Goal: Task Accomplishment & Management: Complete application form

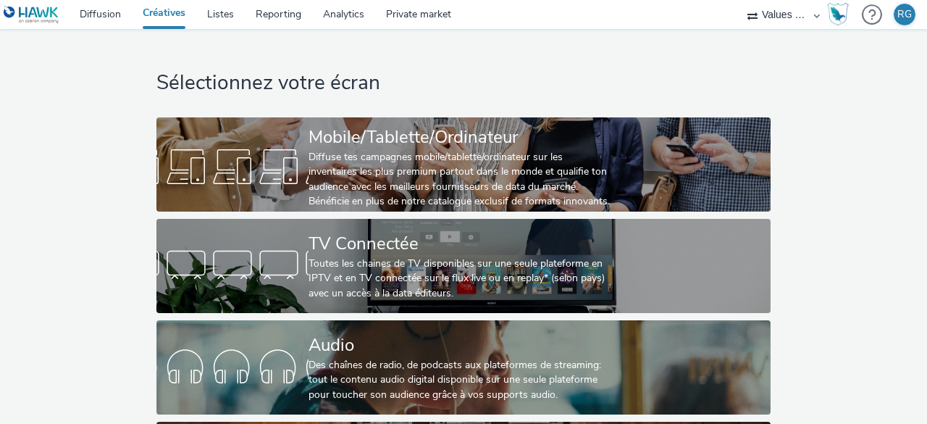
select select "f4205e5d-bd10-4da0-b716-125865d7aa0a"
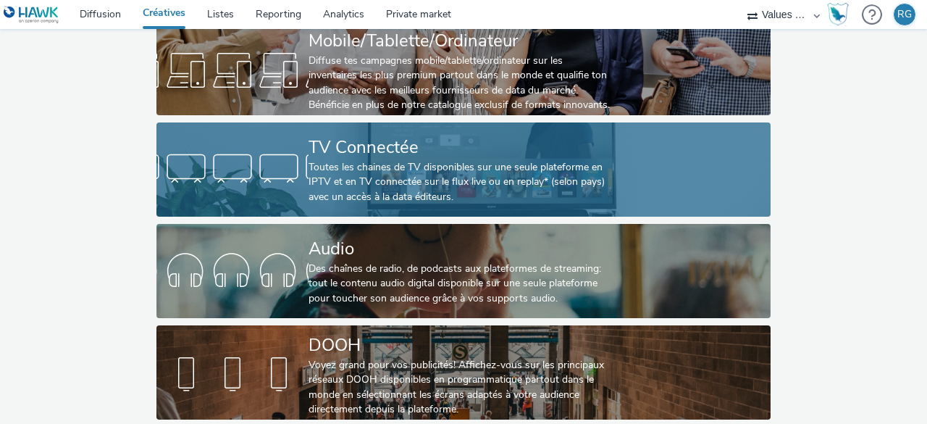
scroll to position [110, 0]
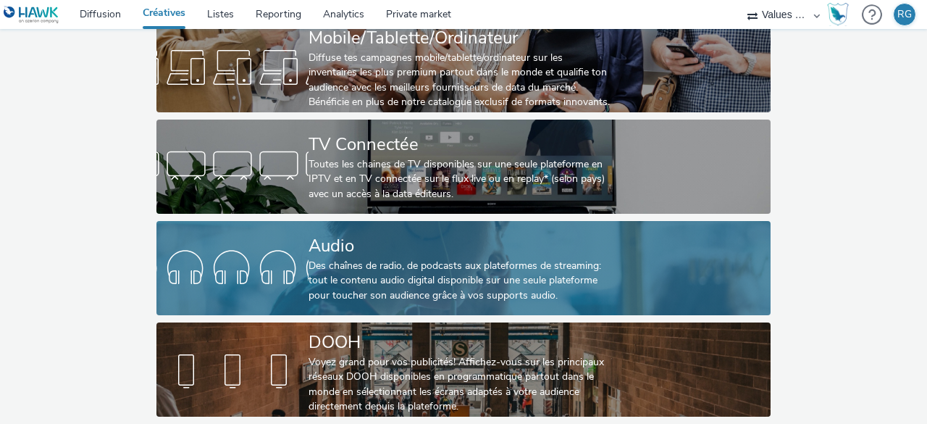
click at [278, 247] on div at bounding box center [232, 268] width 152 height 46
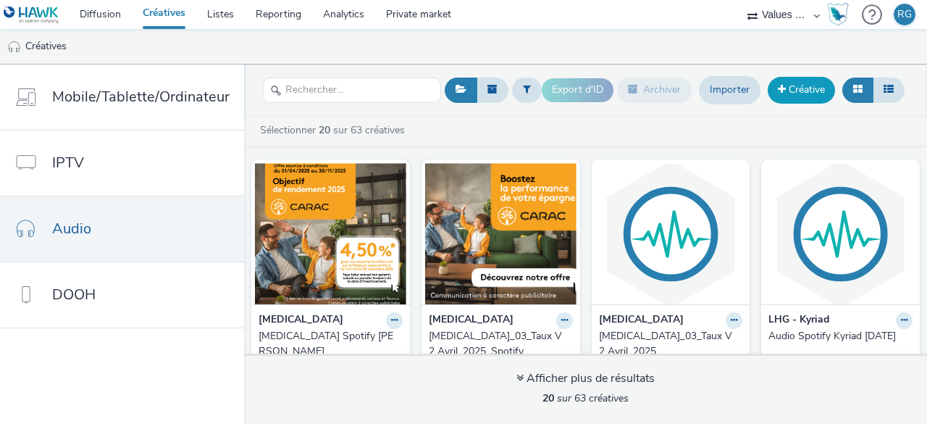
click at [799, 91] on link "Créative" at bounding box center [800, 90] width 67 height 26
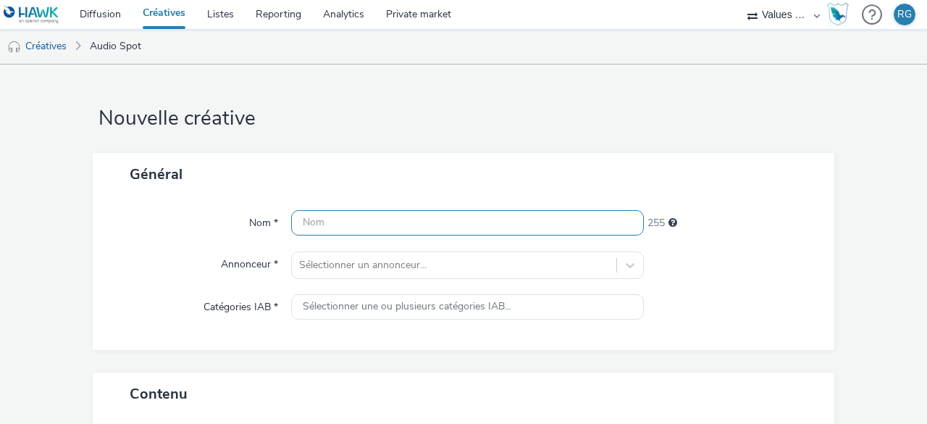
click at [314, 222] on input "text" at bounding box center [467, 222] width 353 height 25
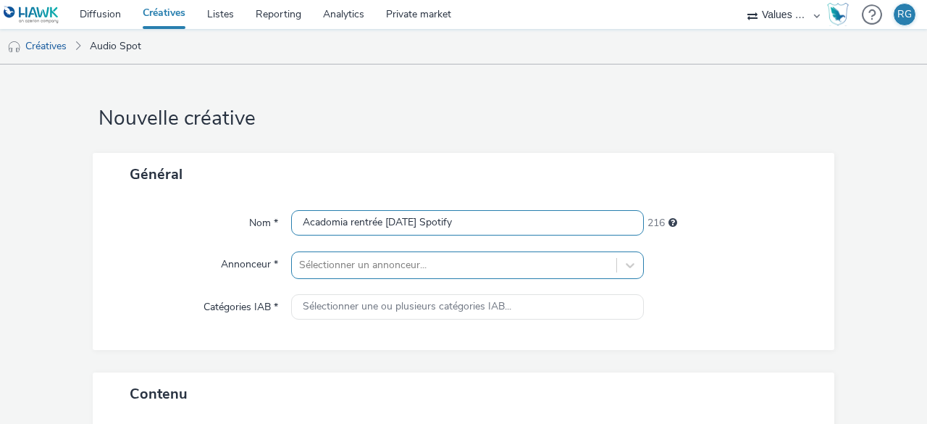
type input "Acadomia rentrée [DATE] Spotify"
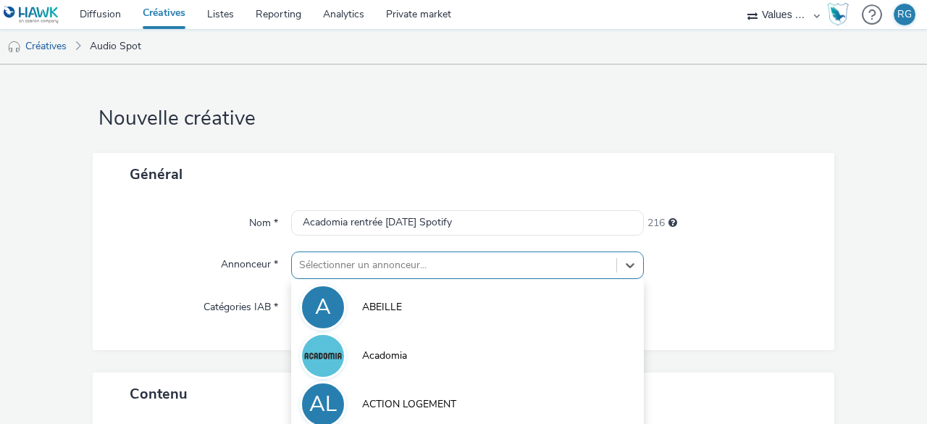
click at [408, 277] on div "option ACTION LOGEMENT focused, 3 of 10. 10 results available. Use Up and Down …" at bounding box center [467, 265] width 353 height 28
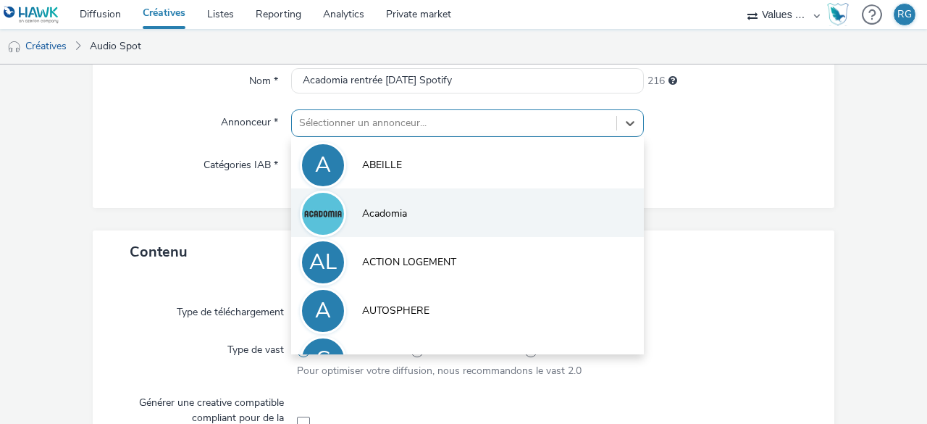
click at [405, 218] on li "Acadomia" at bounding box center [467, 212] width 353 height 49
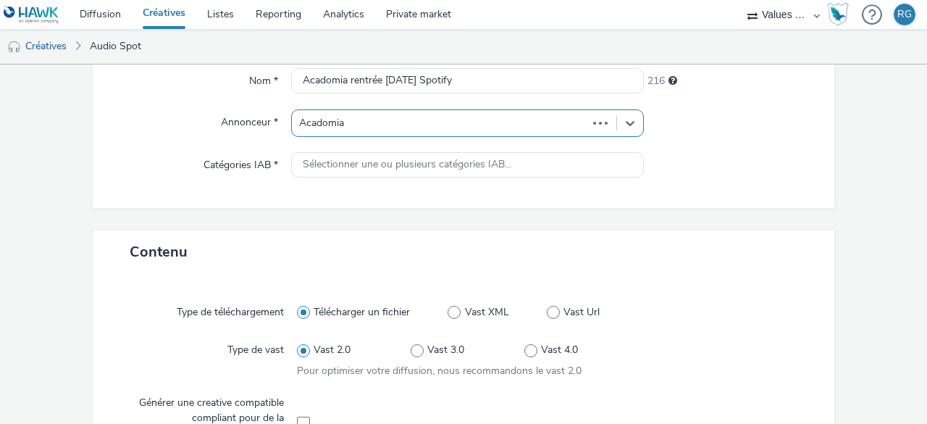
type input "[URL][DOMAIN_NAME]"
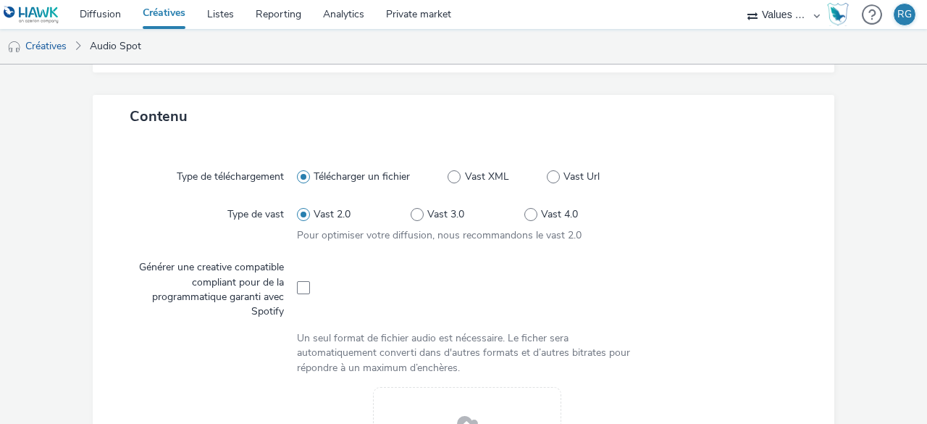
scroll to position [359, 0]
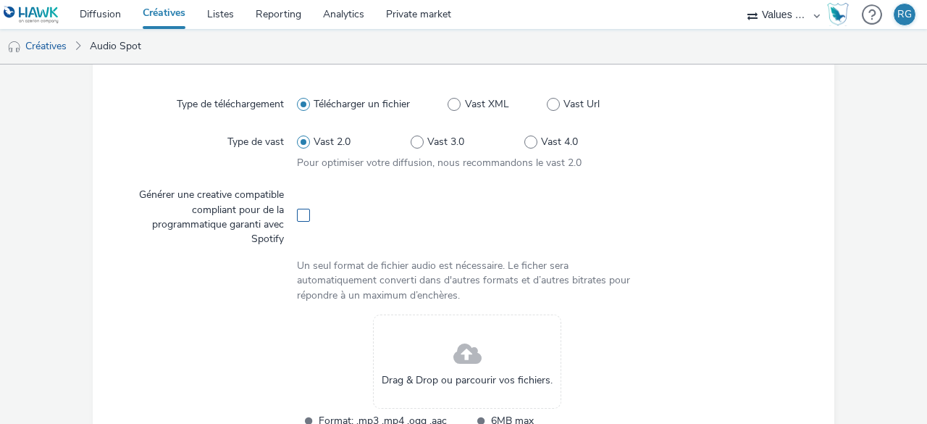
click at [301, 213] on span at bounding box center [303, 215] width 13 height 13
checkbox input "true"
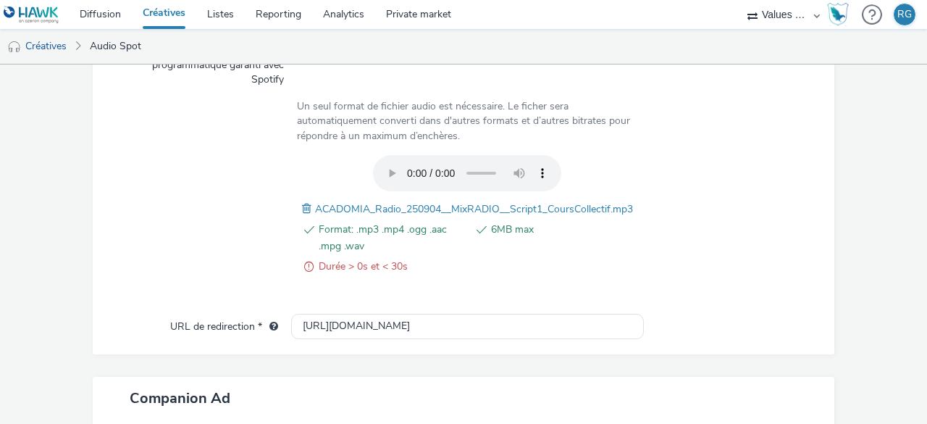
scroll to position [515, 0]
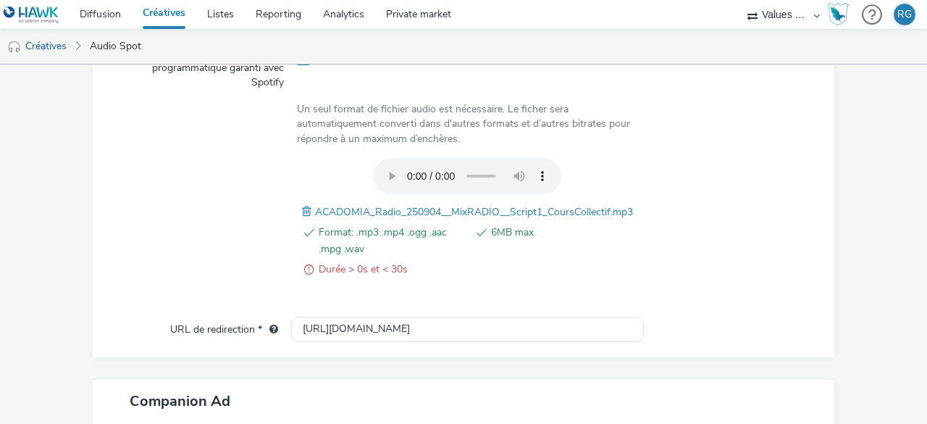
click at [773, 190] on div at bounding box center [723, 225] width 171 height 135
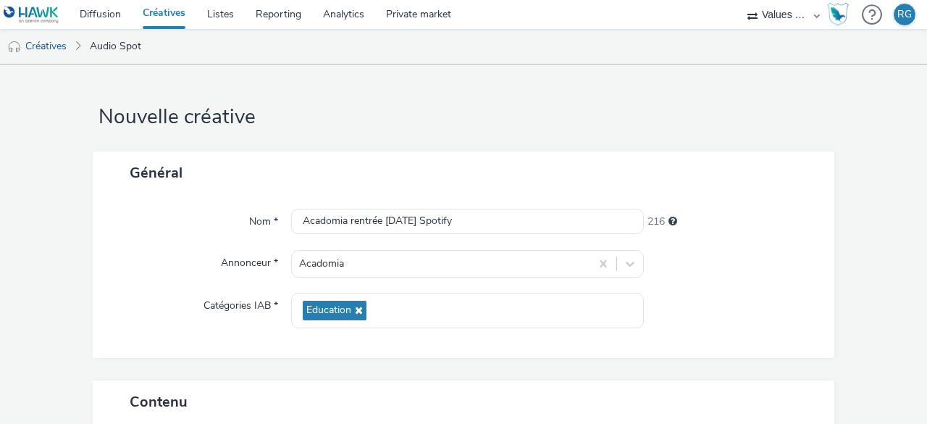
scroll to position [0, 0]
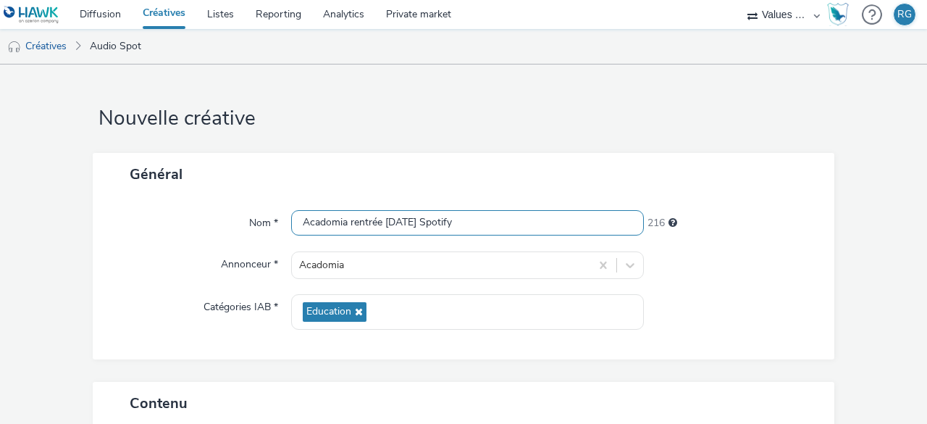
click at [527, 224] on input "Acadomia rentrée [DATE] Spotify" at bounding box center [467, 222] width 353 height 25
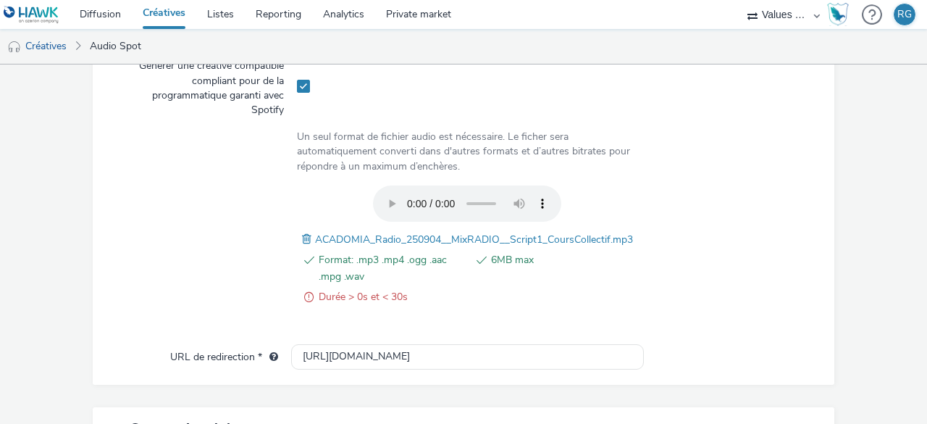
scroll to position [652, 0]
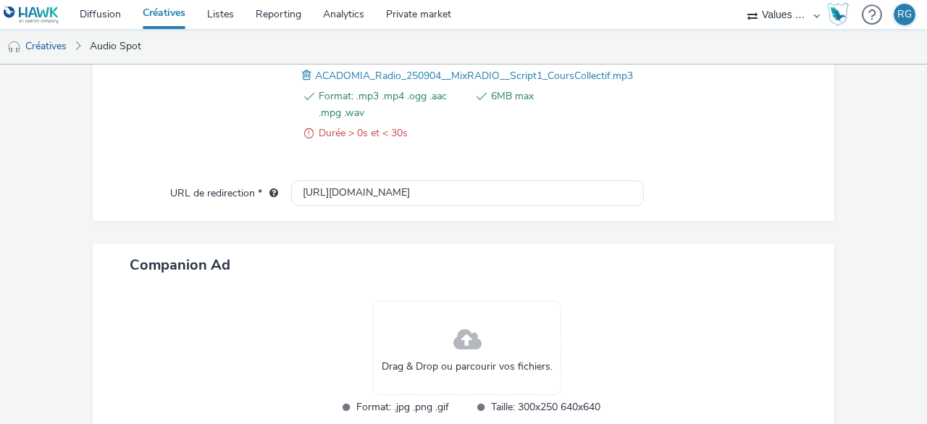
type input "Acadomia rentrée [DATE] Spotify Cours collectif"
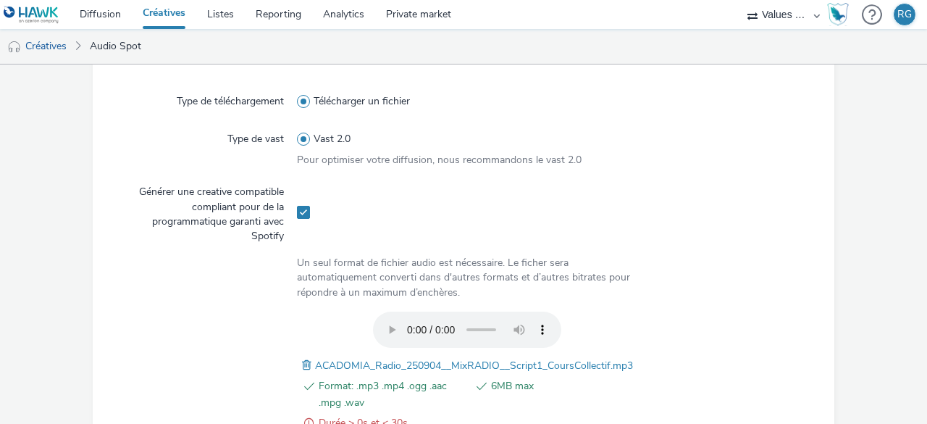
click at [302, 364] on span at bounding box center [308, 365] width 13 height 16
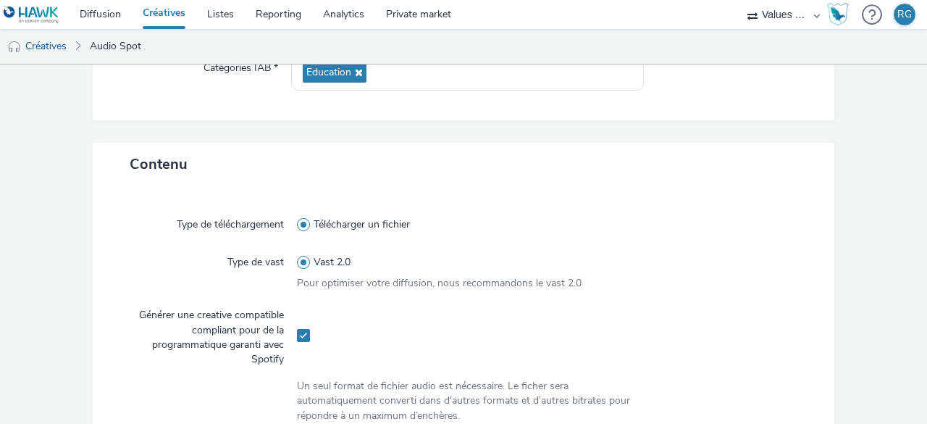
scroll to position [529, 0]
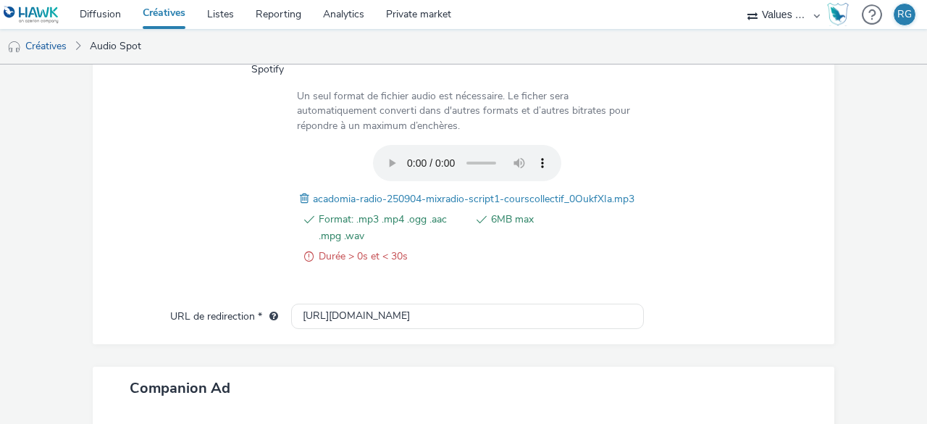
click at [310, 265] on li "Durée > 0s et < 30s" at bounding box center [381, 256] width 169 height 17
click at [304, 265] on span at bounding box center [308, 256] width 9 height 17
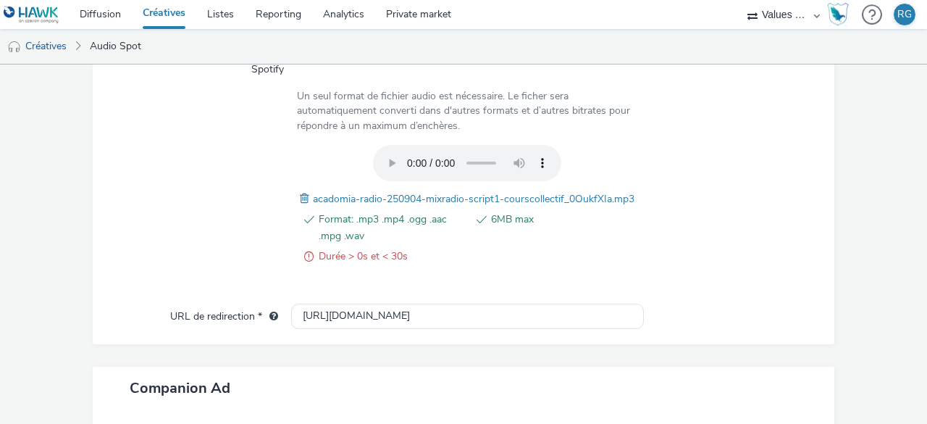
click at [306, 265] on span at bounding box center [308, 256] width 9 height 17
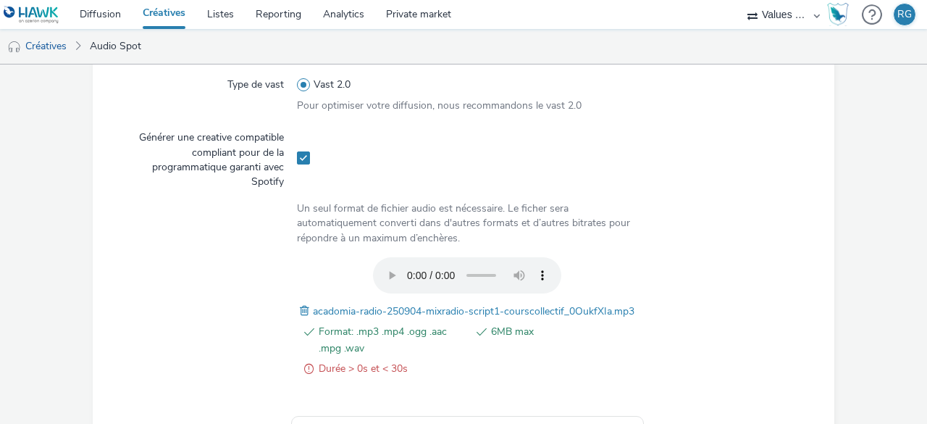
scroll to position [507, 0]
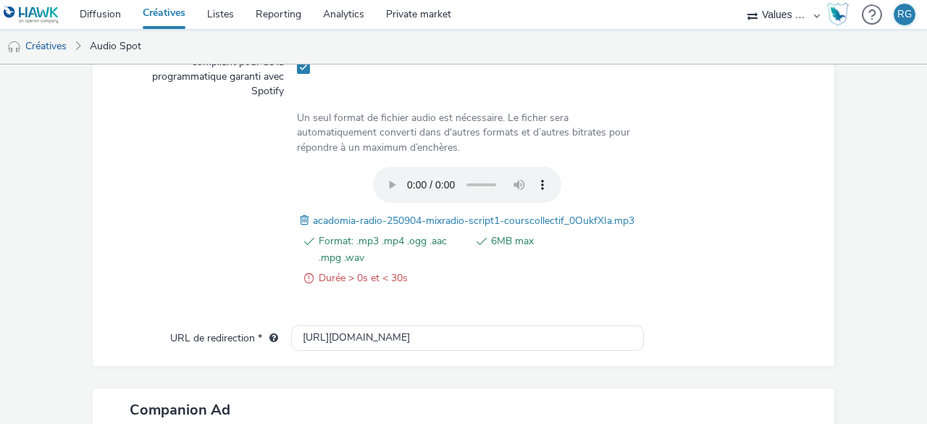
click at [313, 217] on span at bounding box center [306, 220] width 13 height 16
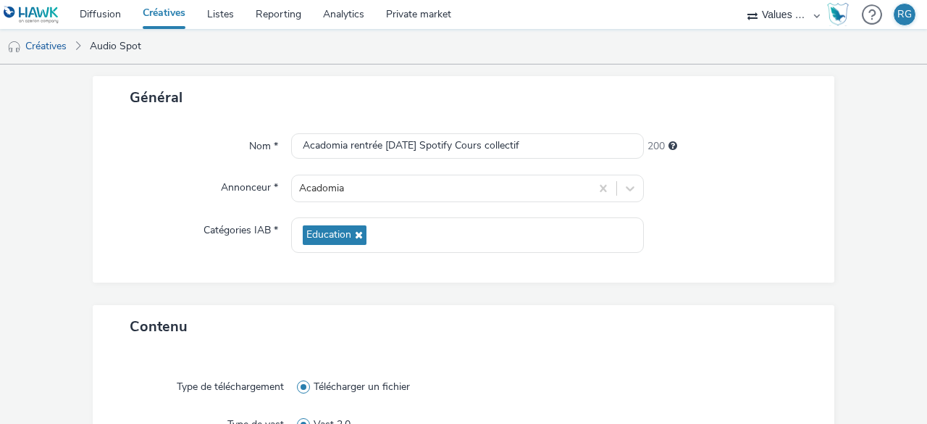
scroll to position [0, 0]
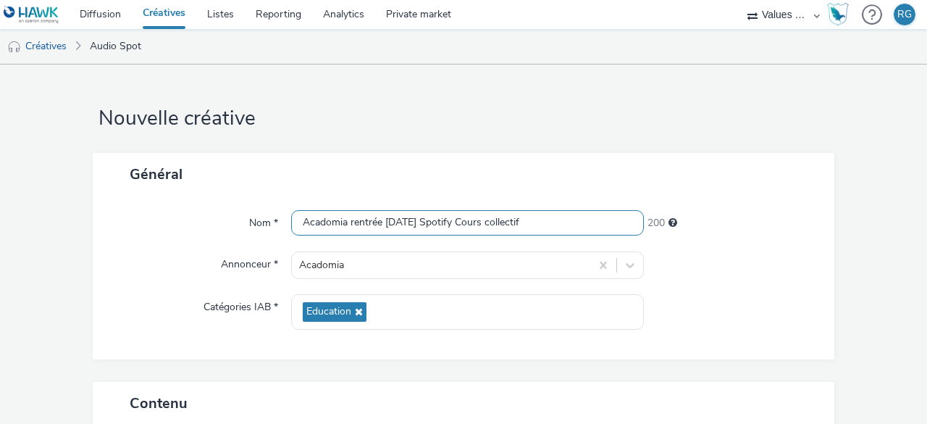
drag, startPoint x: 572, startPoint y: 219, endPoint x: 500, endPoint y: 225, distance: 72.6
click at [500, 225] on input "Acadomia rentrée [DATE] Spotify Cours collectif" at bounding box center [467, 222] width 353 height 25
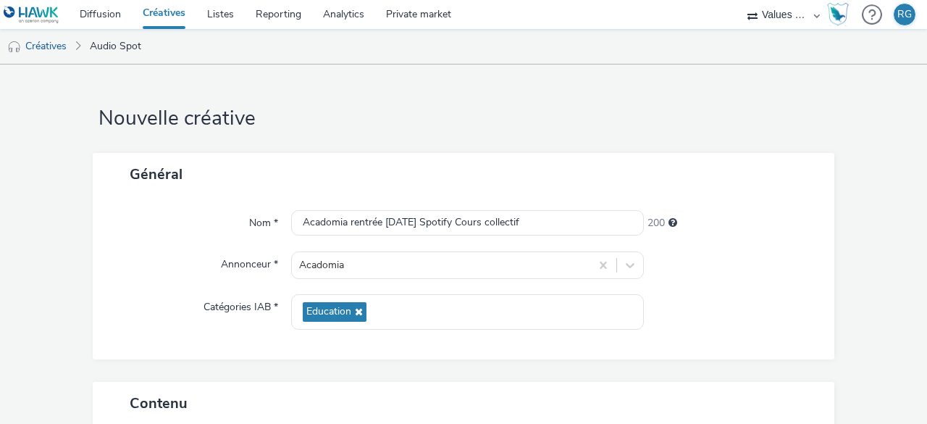
click at [699, 276] on div at bounding box center [732, 265] width 177 height 28
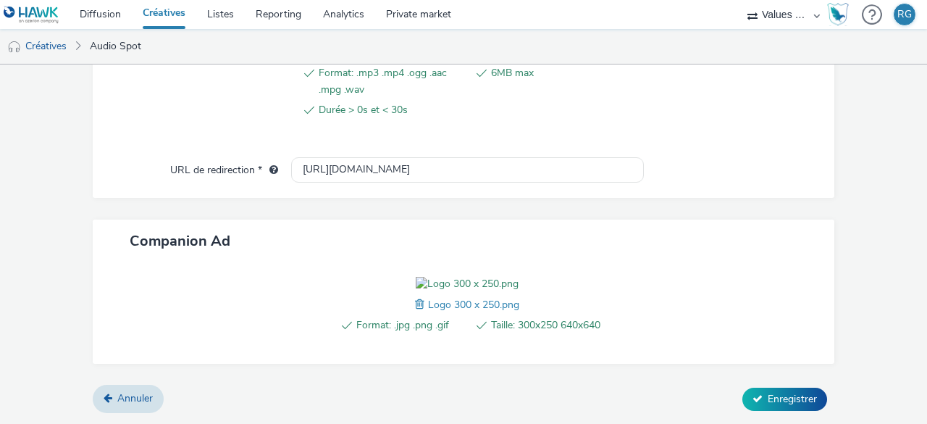
scroll to position [607, 0]
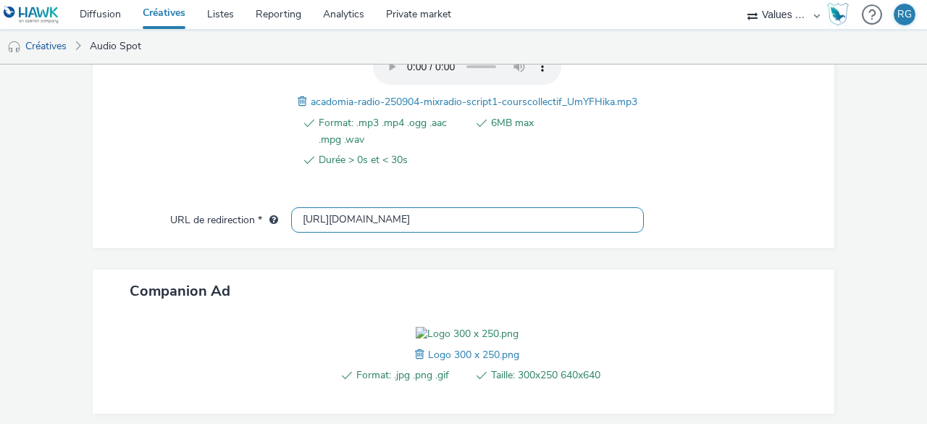
click at [378, 225] on input "[URL][DOMAIN_NAME]" at bounding box center [467, 219] width 353 height 25
click at [365, 227] on input "[URL][DOMAIN_NAME]" at bounding box center [467, 219] width 353 height 25
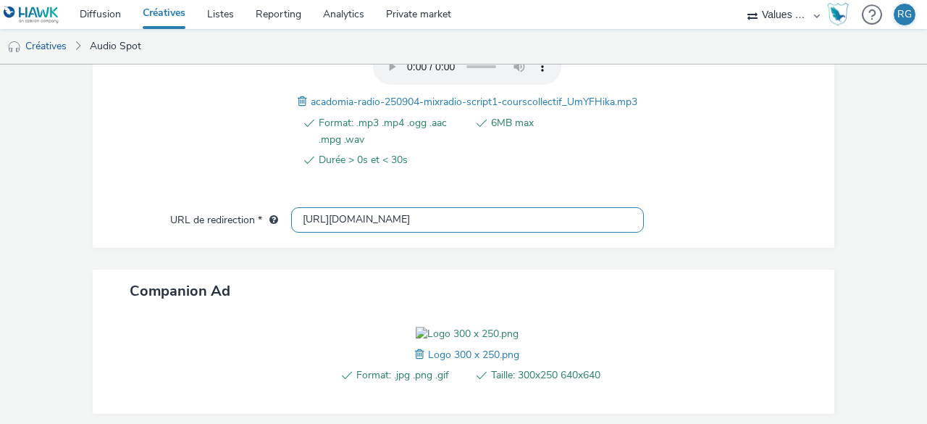
click at [365, 227] on input "[URL][DOMAIN_NAME]" at bounding box center [467, 219] width 353 height 25
paste input "s://[DOMAIN_NAME][URL]"
type input "[URL][DOMAIN_NAME]"
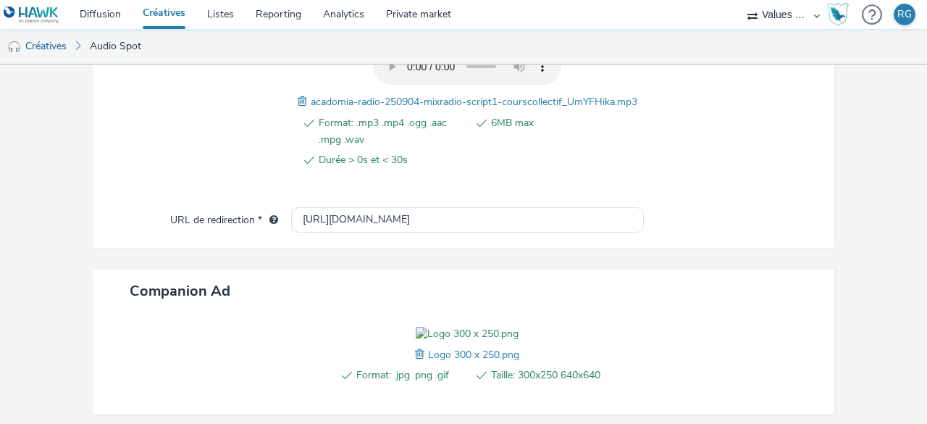
click at [694, 227] on div at bounding box center [732, 220] width 177 height 26
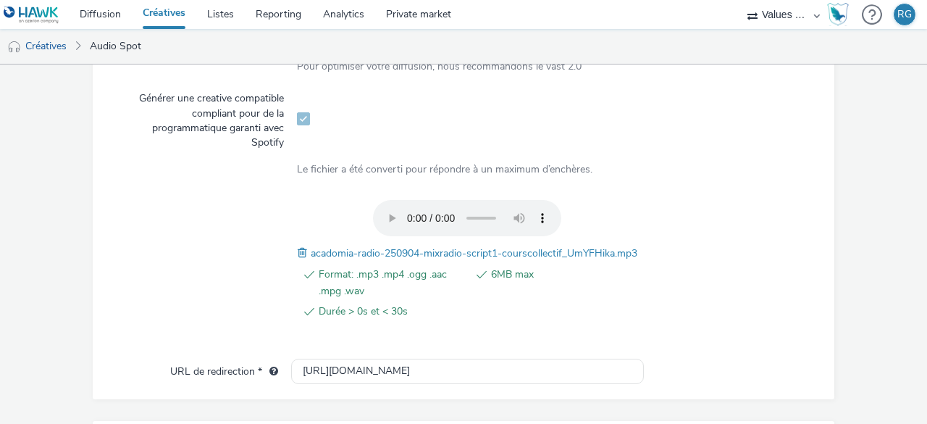
scroll to position [752, 0]
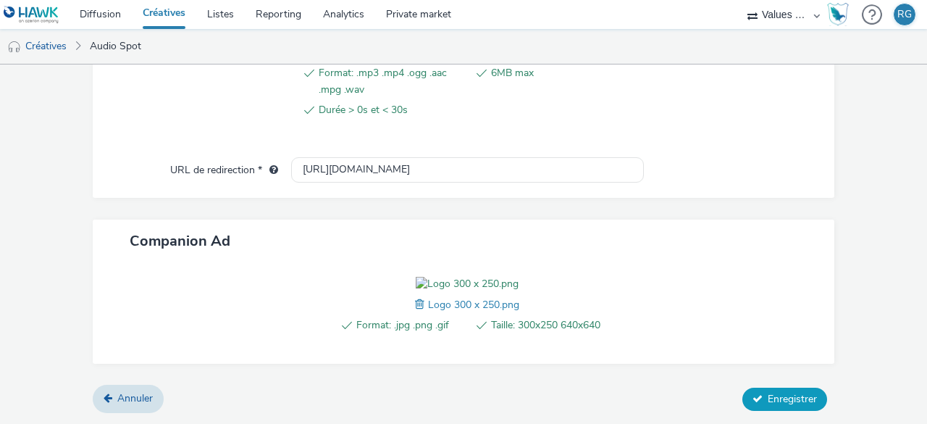
click at [775, 396] on span "Enregistrer" at bounding box center [791, 399] width 49 height 14
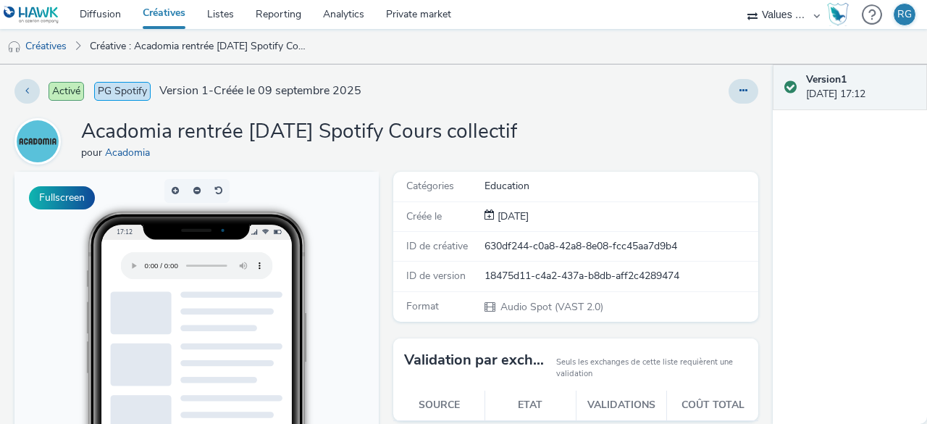
click at [165, 18] on link "Créatives" at bounding box center [164, 14] width 64 height 29
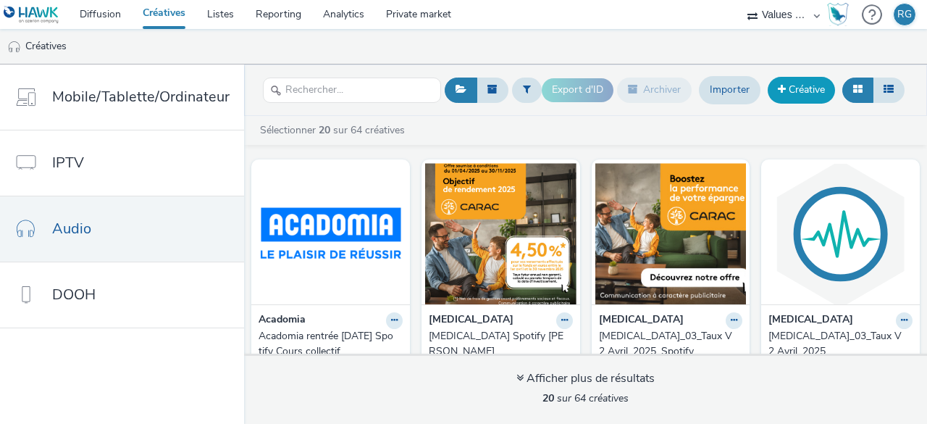
click at [810, 83] on link "Créative" at bounding box center [800, 90] width 67 height 26
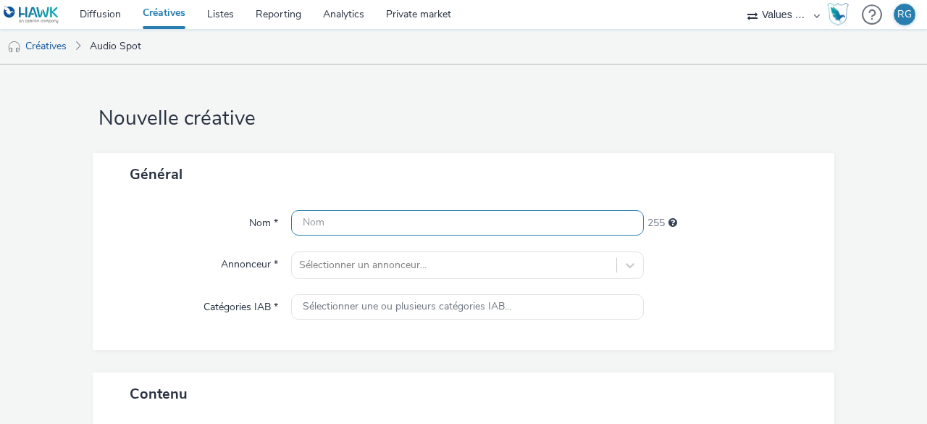
click at [388, 219] on input "text" at bounding box center [467, 222] width 353 height 25
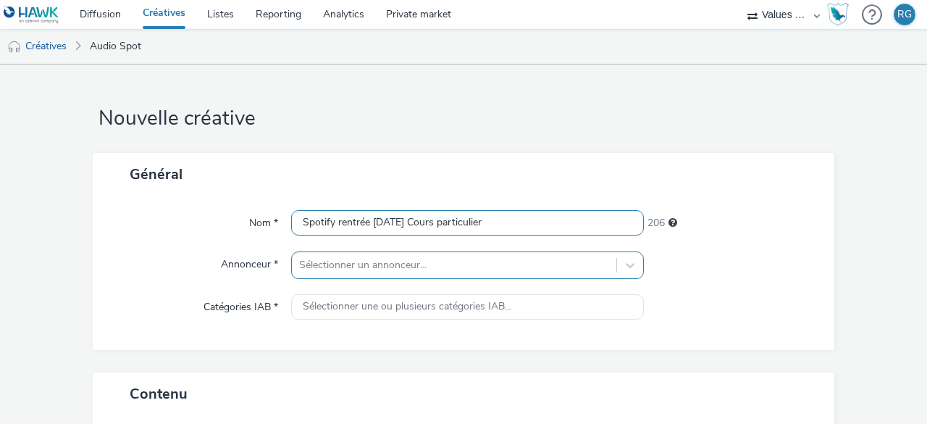
type input "Spotify rentrée [DATE] Cours particulier"
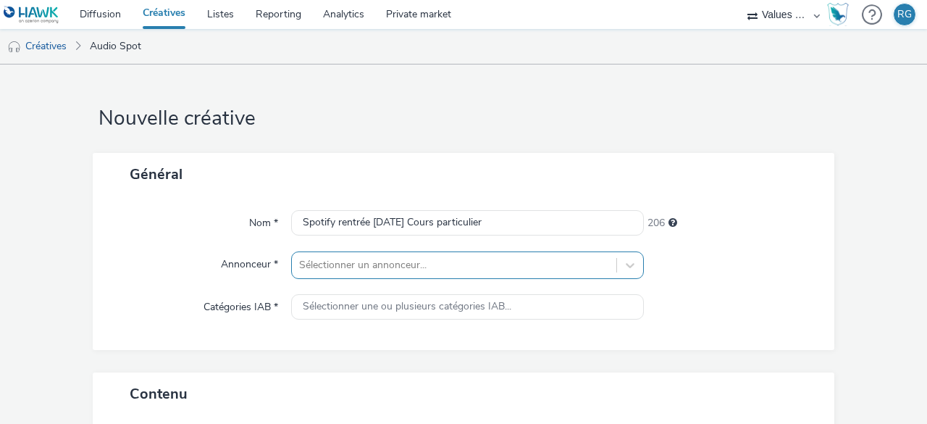
click at [378, 257] on div "Sélectionner un annonceur..." at bounding box center [467, 265] width 353 height 28
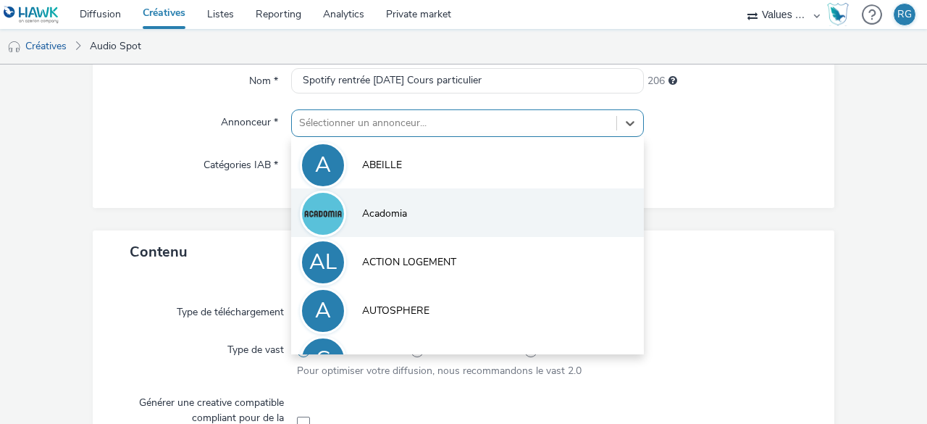
click at [375, 213] on span "Acadomia" at bounding box center [384, 213] width 45 height 14
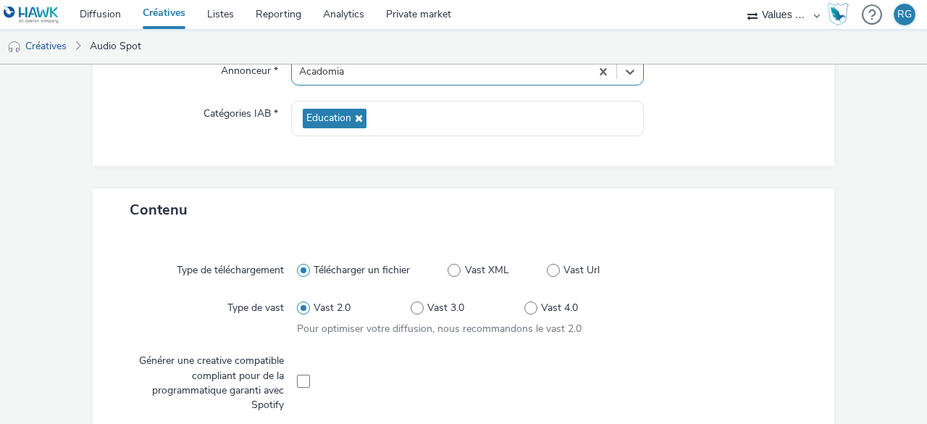
scroll to position [287, 0]
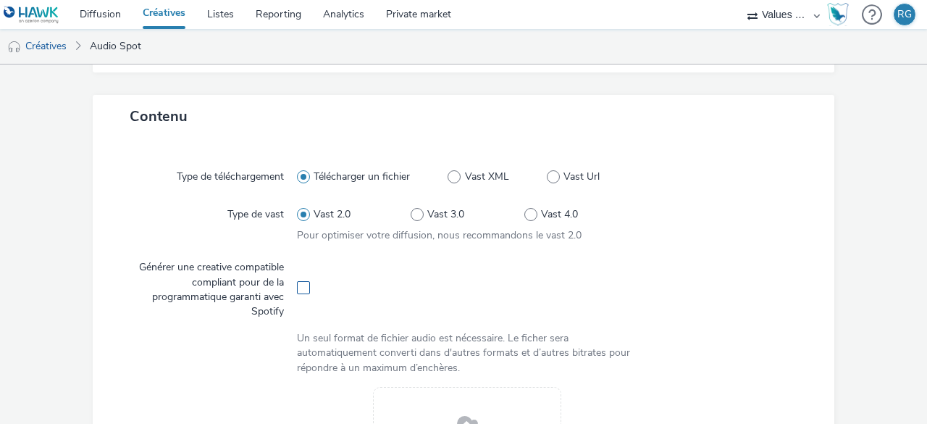
click at [297, 287] on span at bounding box center [303, 287] width 13 height 13
checkbox input "true"
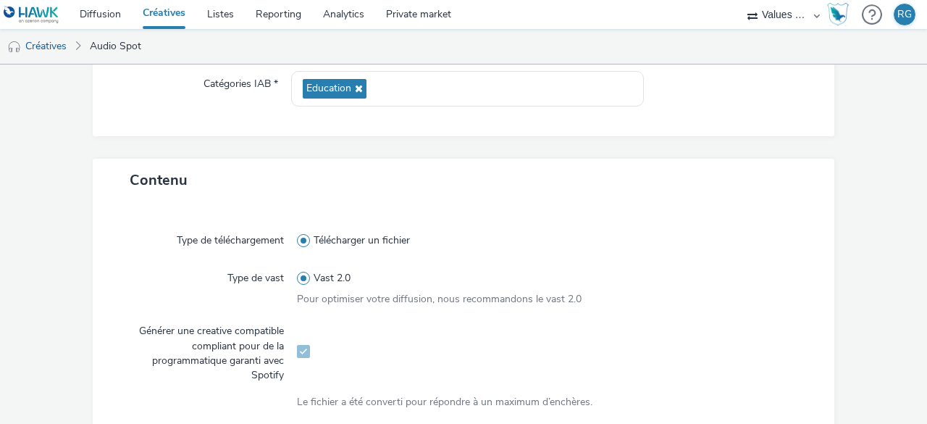
scroll to position [440, 0]
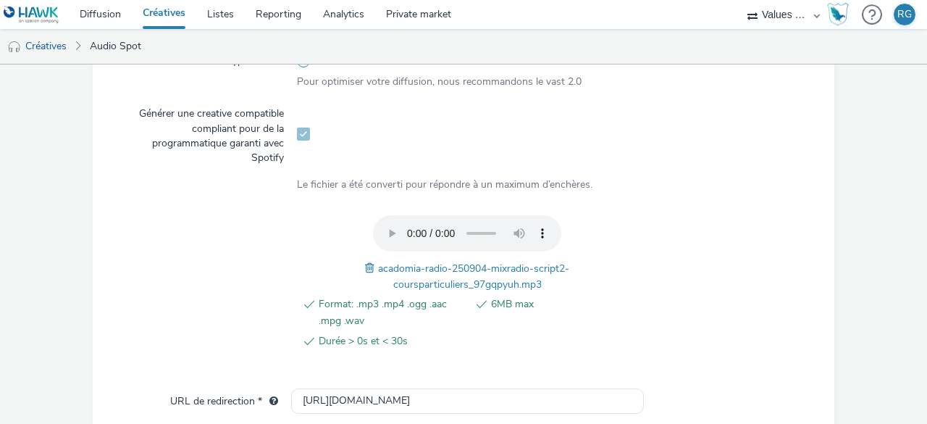
click at [365, 268] on span at bounding box center [371, 268] width 13 height 16
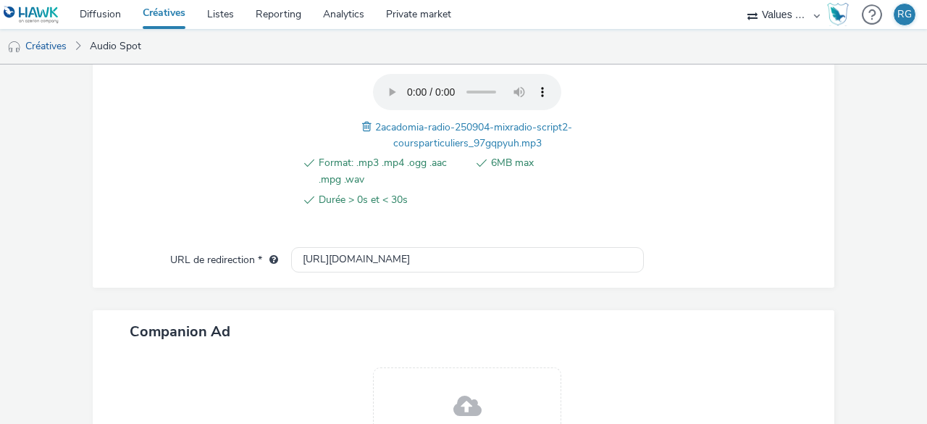
scroll to position [585, 0]
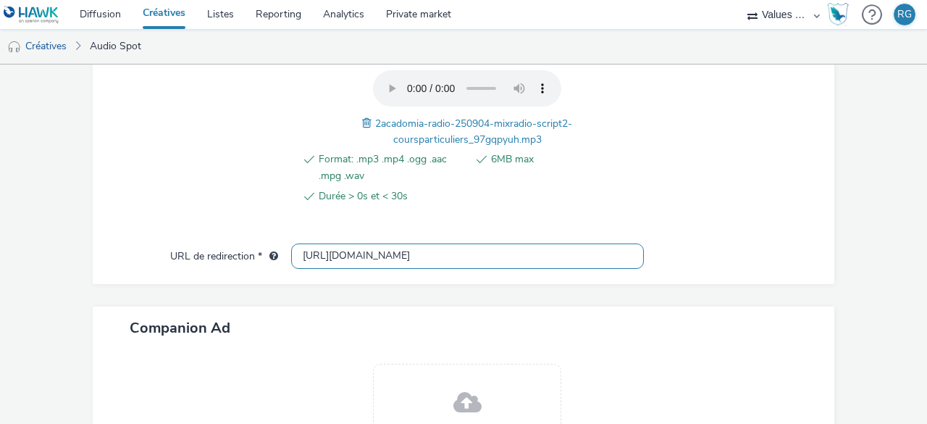
click at [376, 257] on input "[URL][DOMAIN_NAME]" at bounding box center [467, 255] width 353 height 25
click at [369, 253] on input "[URL][DOMAIN_NAME]" at bounding box center [467, 255] width 353 height 25
paste input "s://[DOMAIN_NAME][URL]"
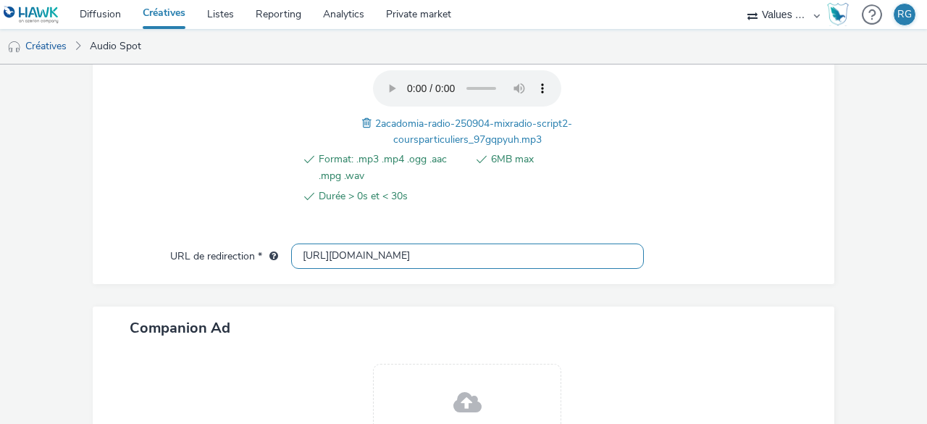
scroll to position [0, 216]
type input "[URL][DOMAIN_NAME]"
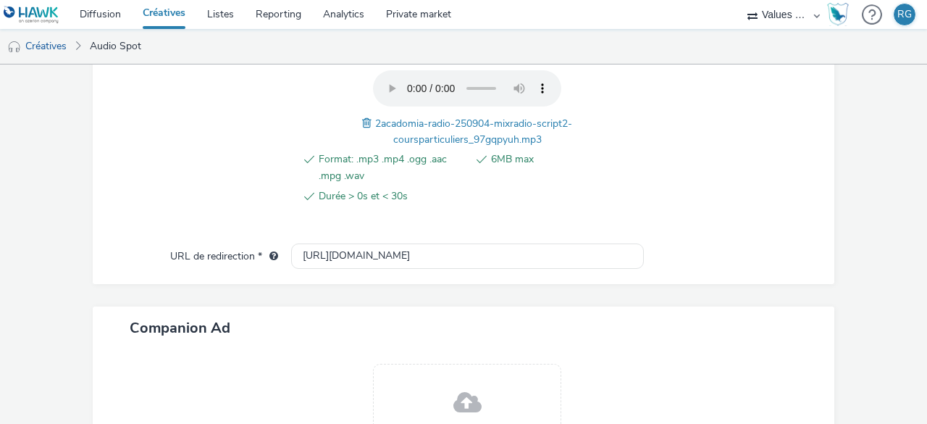
scroll to position [0, 0]
click at [638, 204] on div at bounding box center [723, 145] width 171 height 150
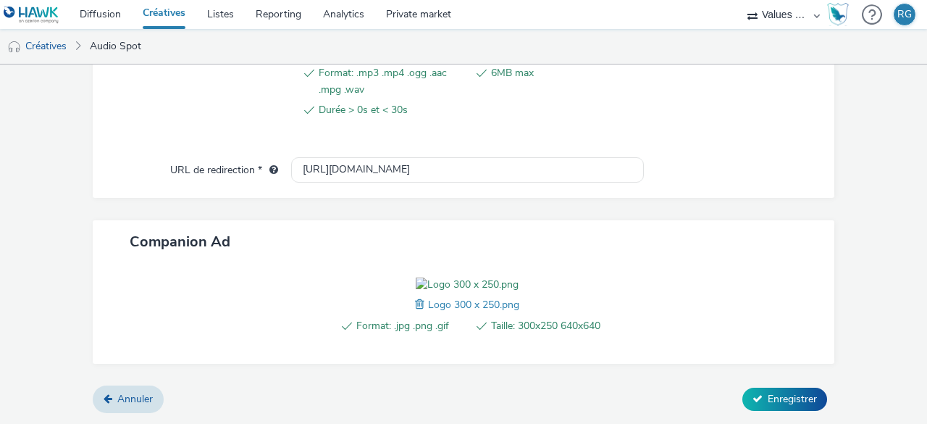
scroll to position [752, 0]
click at [767, 399] on span "Enregistrer" at bounding box center [791, 399] width 49 height 14
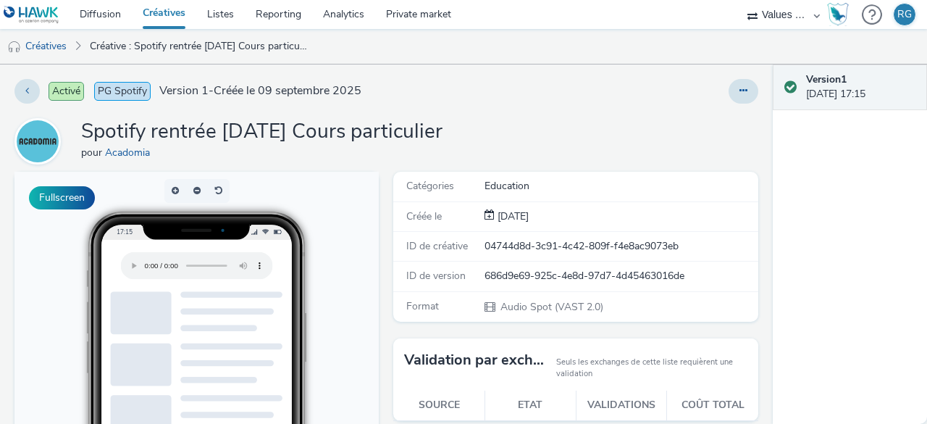
click at [169, 13] on link "Créatives" at bounding box center [164, 14] width 64 height 29
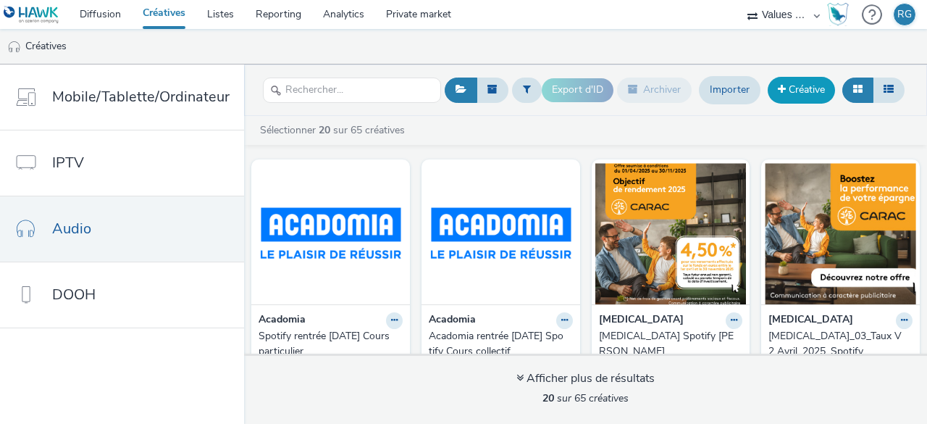
click at [792, 89] on link "Créative" at bounding box center [800, 90] width 67 height 26
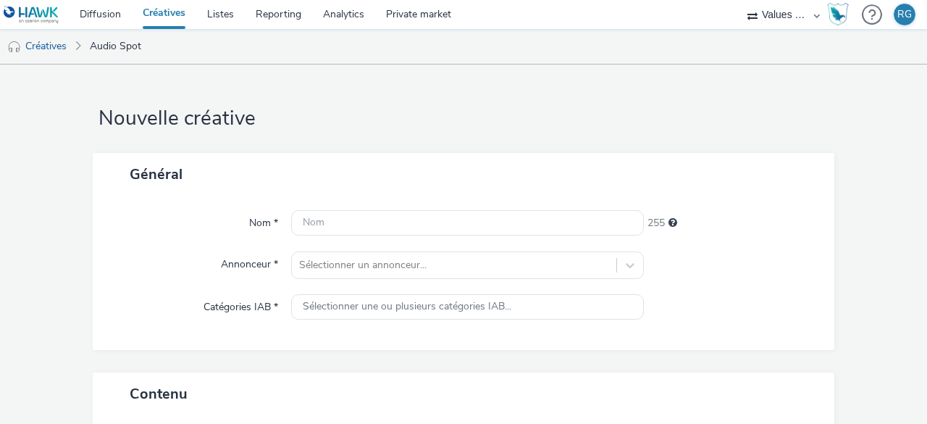
click at [414, 207] on div "Nom * 255 Annonceur * Sélectionner un annonceur... Catégories IAB * Sélectionne…" at bounding box center [463, 272] width 741 height 154
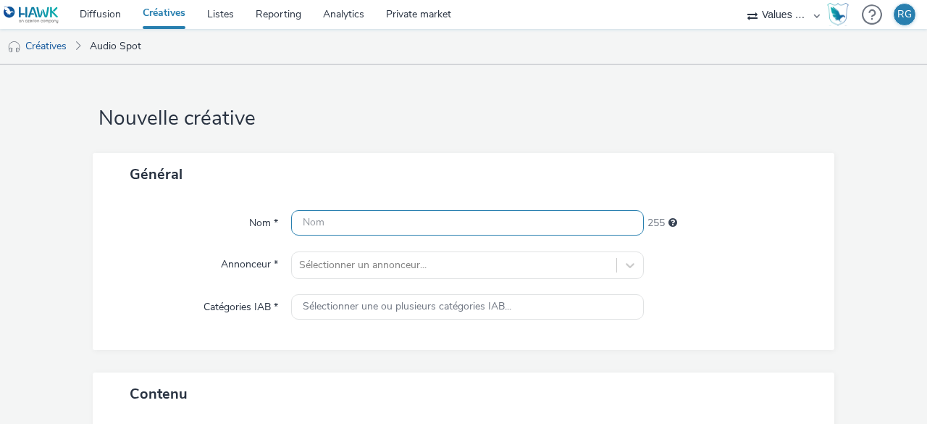
click at [417, 216] on input "text" at bounding box center [467, 222] width 353 height 25
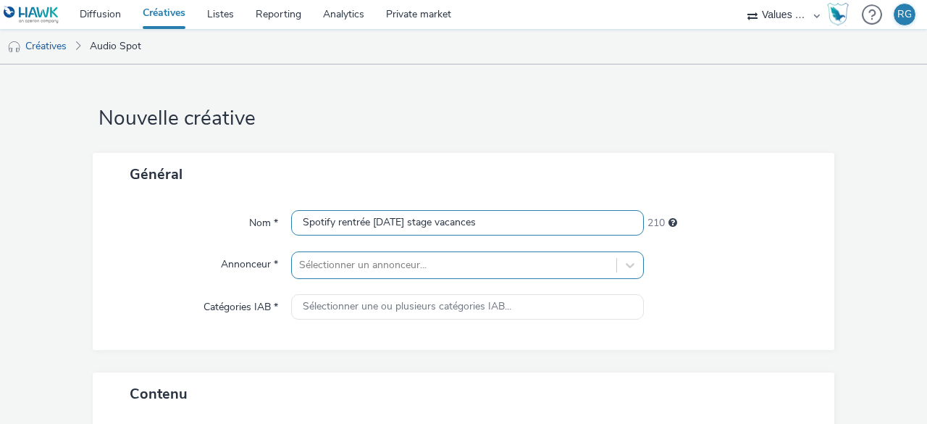
type input "Spotify rentrée [DATE] stage vacances"
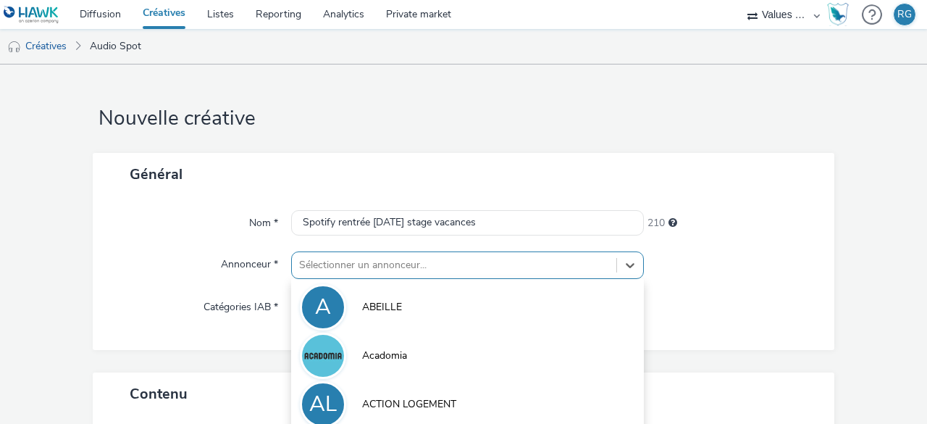
click at [334, 270] on div "option ACTION LOGEMENT focused, 3 of 10. 10 results available. Use Up and Down …" at bounding box center [467, 265] width 353 height 28
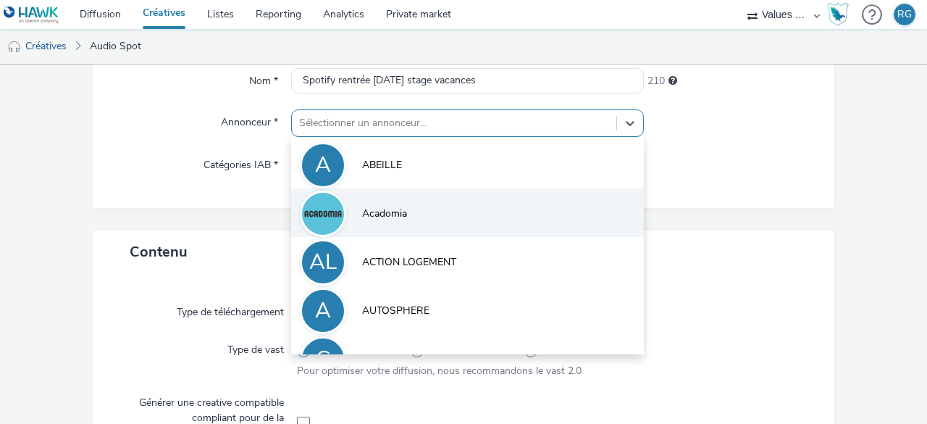
click at [368, 212] on span "Acadomia" at bounding box center [384, 213] width 45 height 14
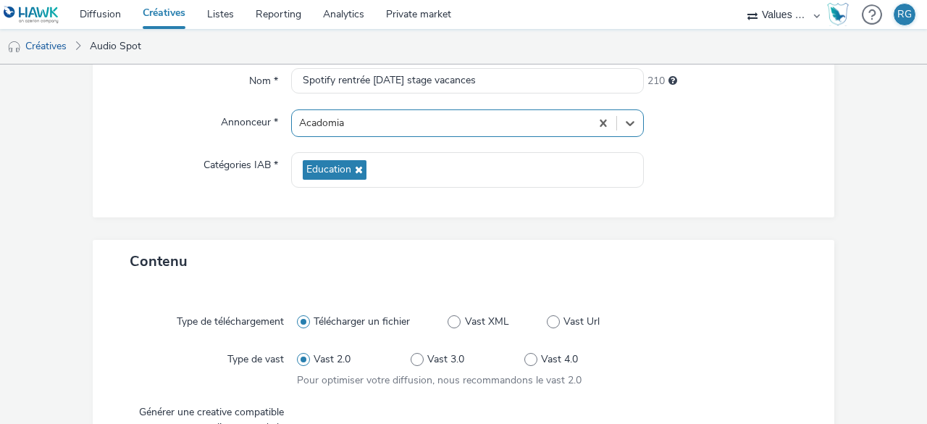
scroll to position [287, 0]
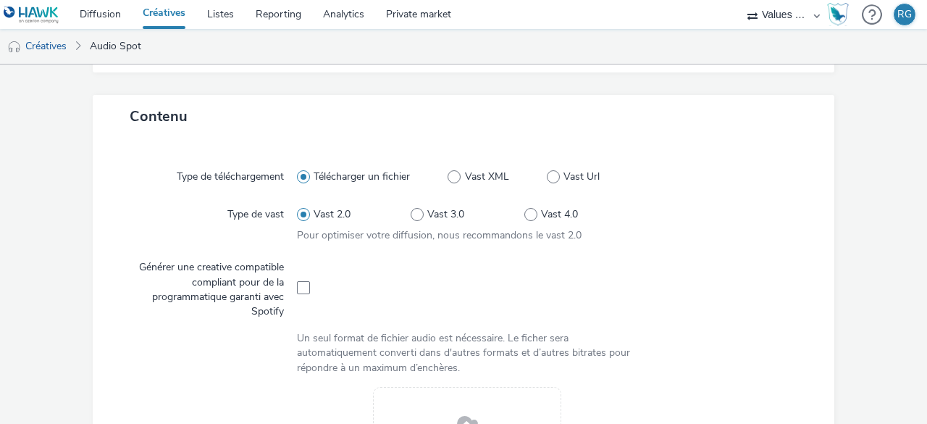
drag, startPoint x: 300, startPoint y: 286, endPoint x: 316, endPoint y: 290, distance: 16.3
click at [301, 286] on span at bounding box center [303, 287] width 13 height 13
checkbox input "true"
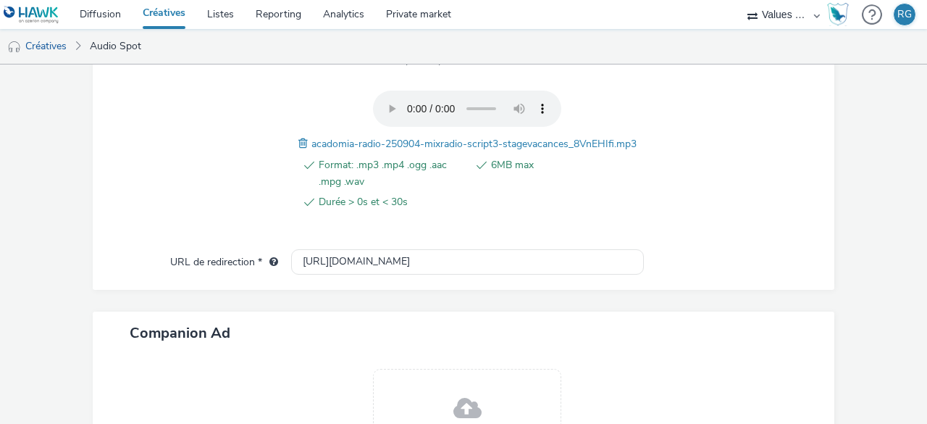
scroll to position [649, 0]
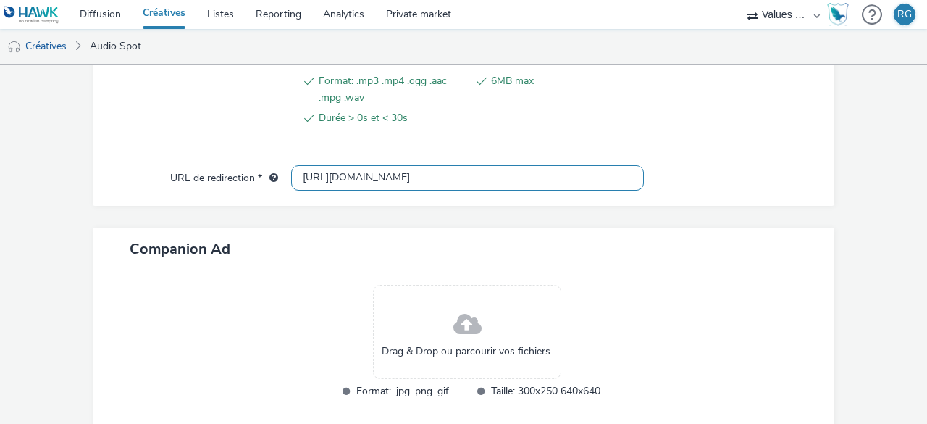
click at [334, 190] on input "[URL][DOMAIN_NAME]" at bounding box center [467, 177] width 353 height 25
paste input "s://[DOMAIN_NAME][URL]"
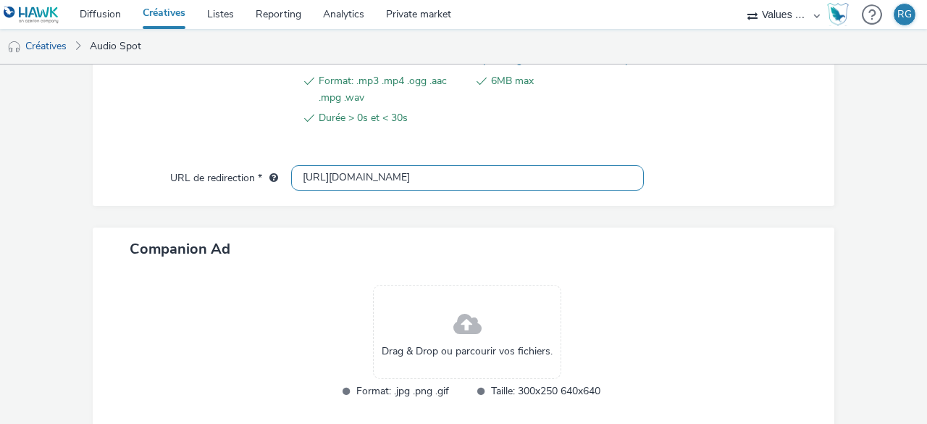
type input "[URL][DOMAIN_NAME]"
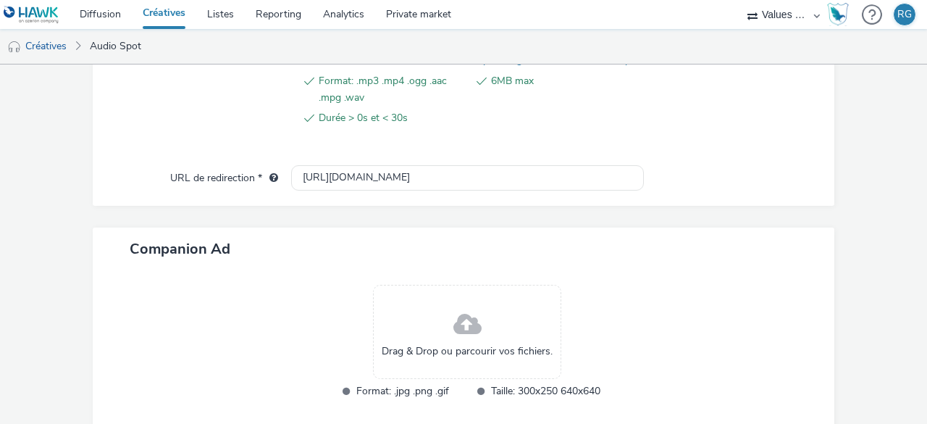
scroll to position [0, 0]
click at [686, 139] on div at bounding box center [723, 74] width 171 height 135
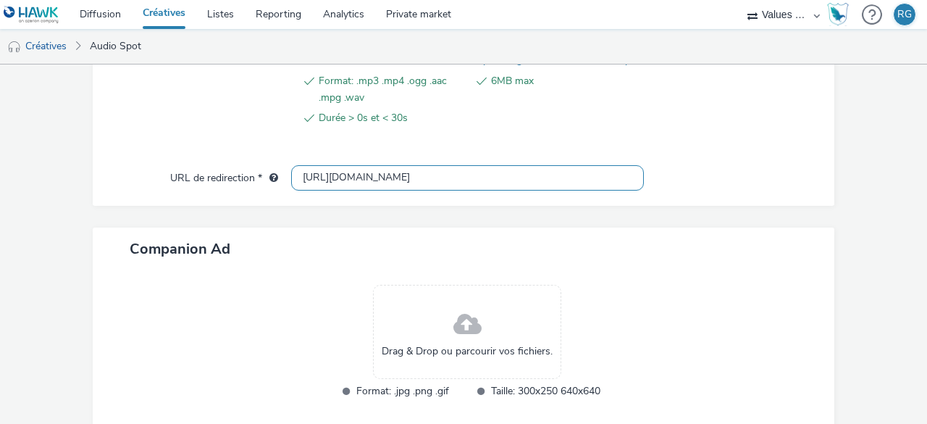
click at [361, 190] on input "[URL][DOMAIN_NAME]" at bounding box center [467, 177] width 353 height 25
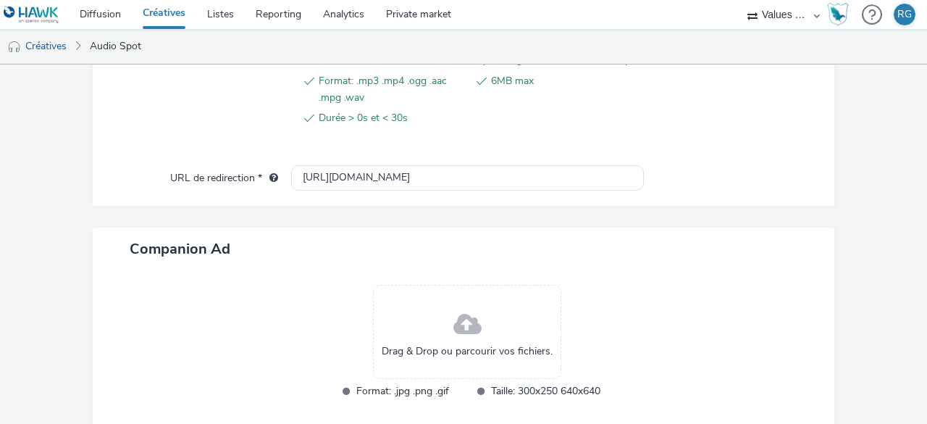
drag, startPoint x: 679, startPoint y: 142, endPoint x: 679, endPoint y: 164, distance: 22.4
click at [681, 142] on div at bounding box center [723, 74] width 171 height 135
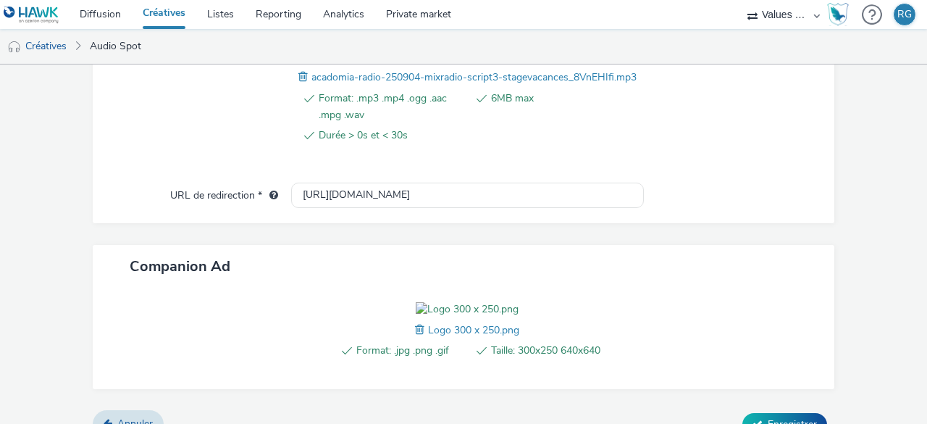
scroll to position [752, 0]
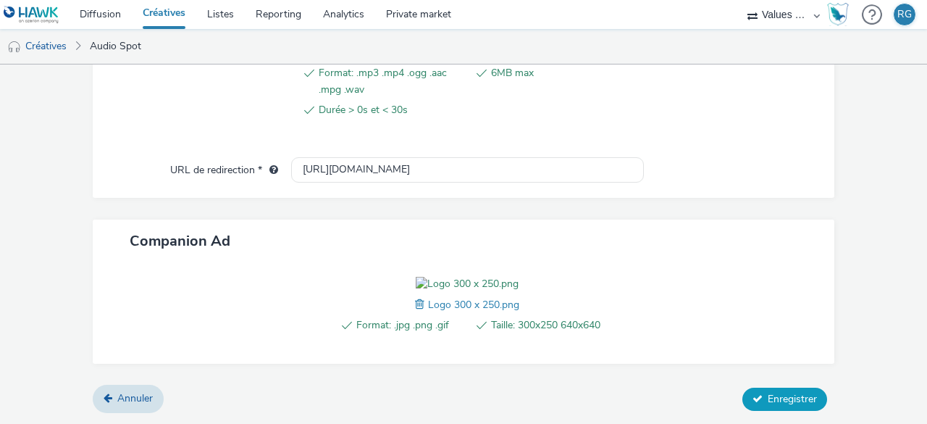
click at [767, 403] on span "Enregistrer" at bounding box center [791, 399] width 49 height 14
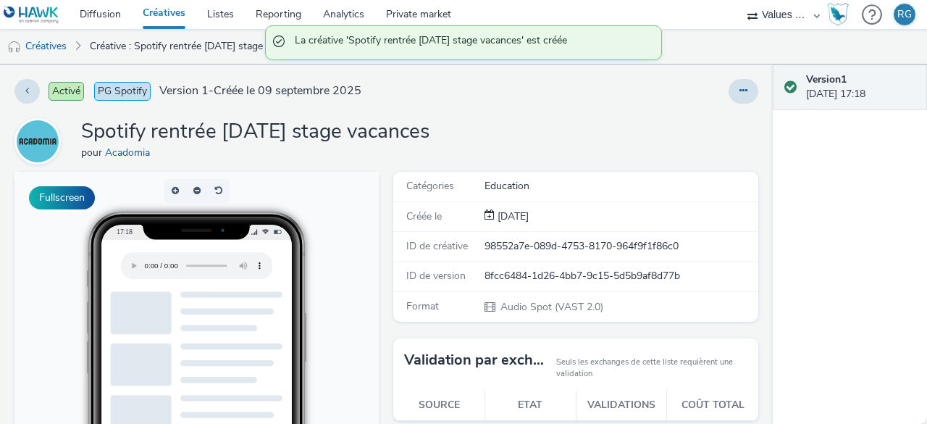
click at [175, 14] on link "Créatives" at bounding box center [164, 14] width 64 height 29
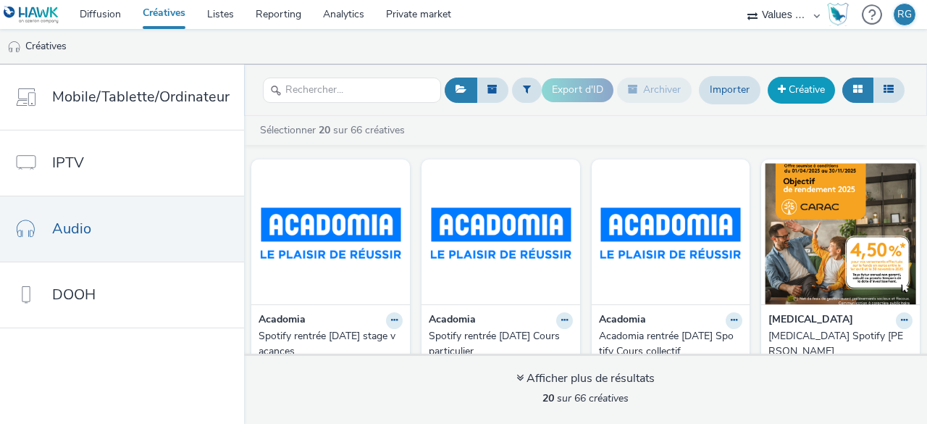
click at [817, 96] on link "Créative" at bounding box center [800, 90] width 67 height 26
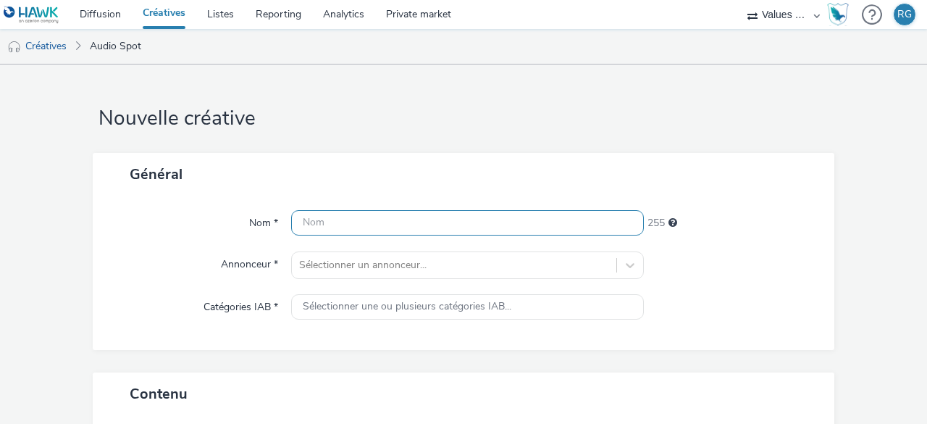
click at [434, 225] on input "text" at bounding box center [467, 222] width 353 height 25
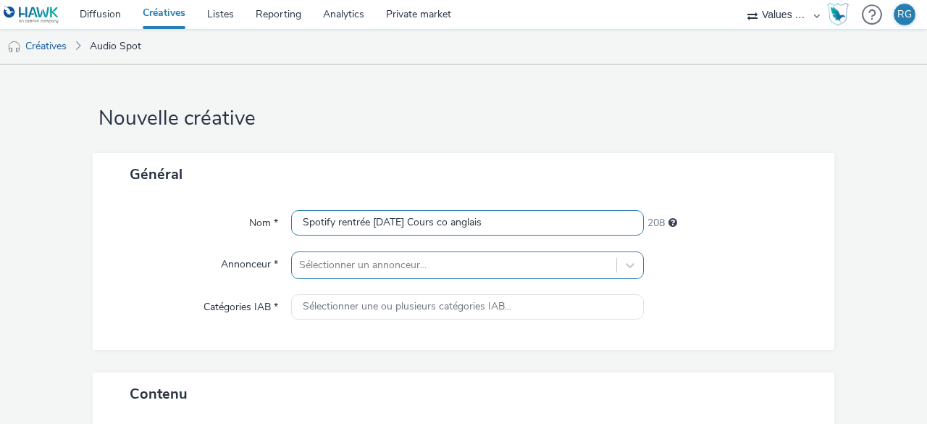
type input "Spotify rentrée [DATE] Cours co anglais"
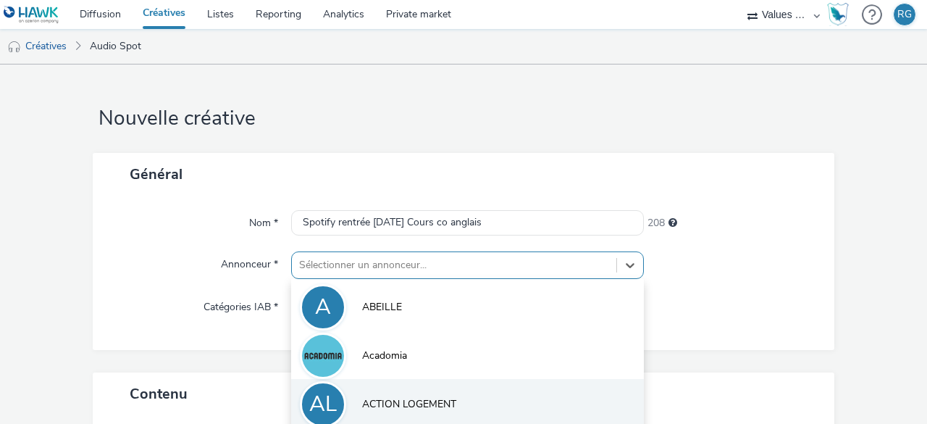
drag, startPoint x: 395, startPoint y: 264, endPoint x: 387, endPoint y: 273, distance: 12.3
click at [395, 264] on div "option ACTION LOGEMENT focused, 3 of 10. 10 results available. Use Up and Down …" at bounding box center [467, 265] width 353 height 28
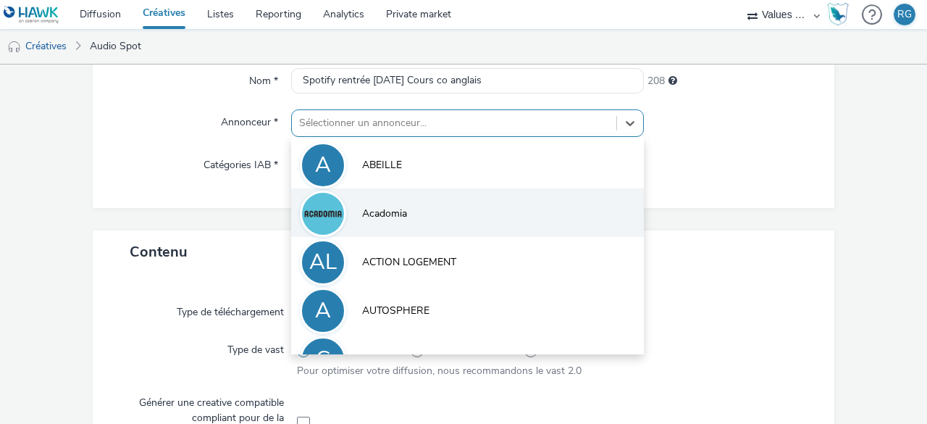
click at [389, 214] on span "Acadomia" at bounding box center [384, 213] width 45 height 14
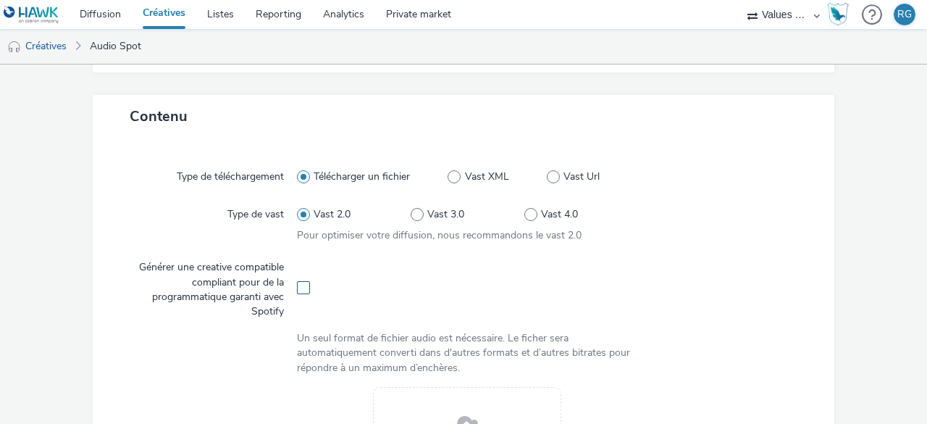
click at [303, 285] on span at bounding box center [303, 287] width 13 height 13
checkbox input "true"
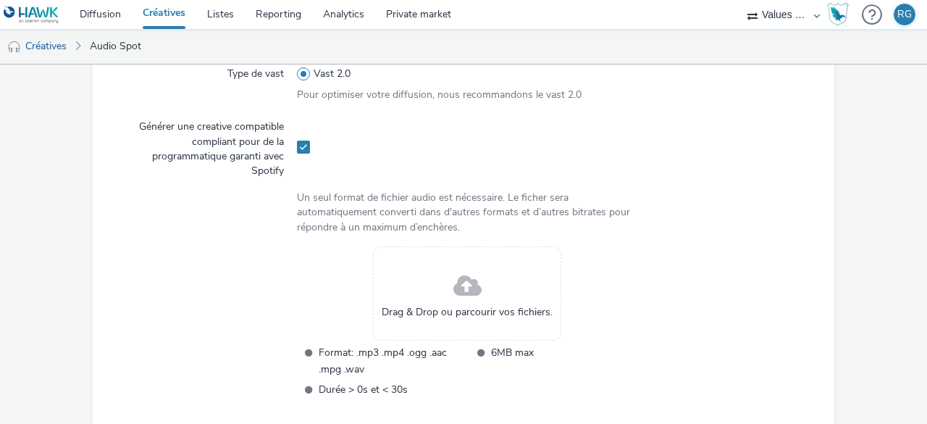
scroll to position [504, 0]
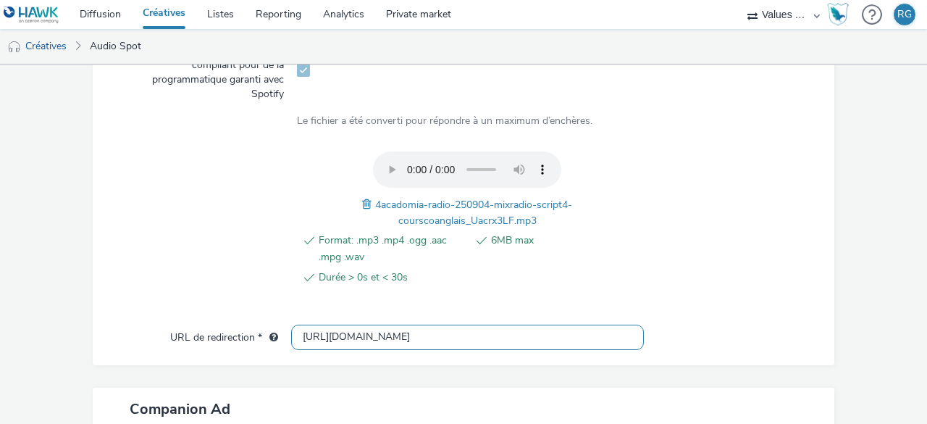
click at [336, 331] on input "[URL][DOMAIN_NAME]" at bounding box center [467, 336] width 353 height 25
click at [334, 331] on input "[URL][DOMAIN_NAME]" at bounding box center [467, 336] width 353 height 25
click at [337, 331] on input "[URL][DOMAIN_NAME]" at bounding box center [467, 336] width 353 height 25
paste input "s://[DOMAIN_NAME][URL]"
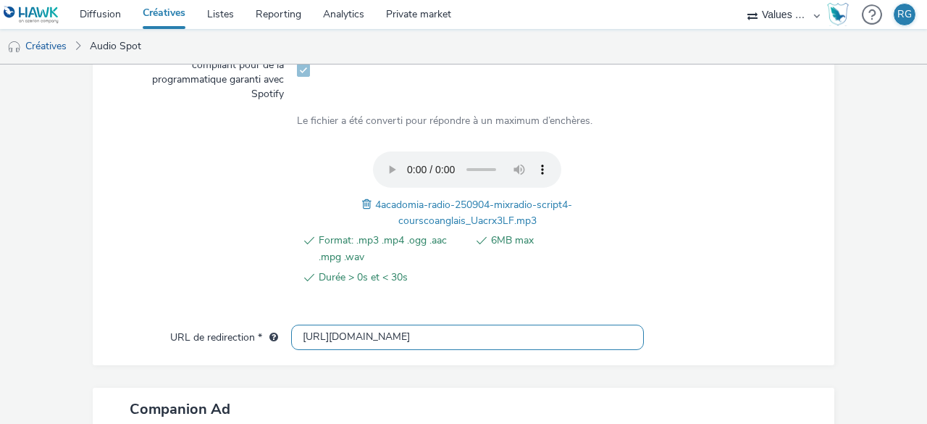
type input "[URL][DOMAIN_NAME]"
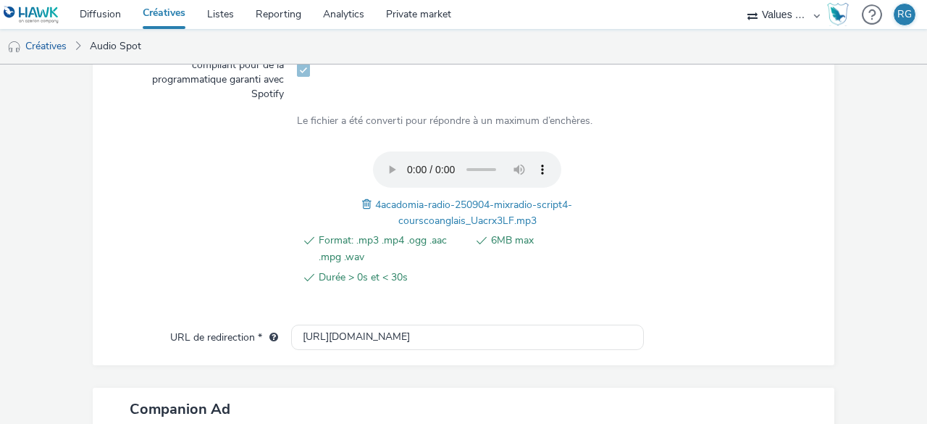
scroll to position [0, 0]
click at [662, 285] on div at bounding box center [723, 226] width 171 height 150
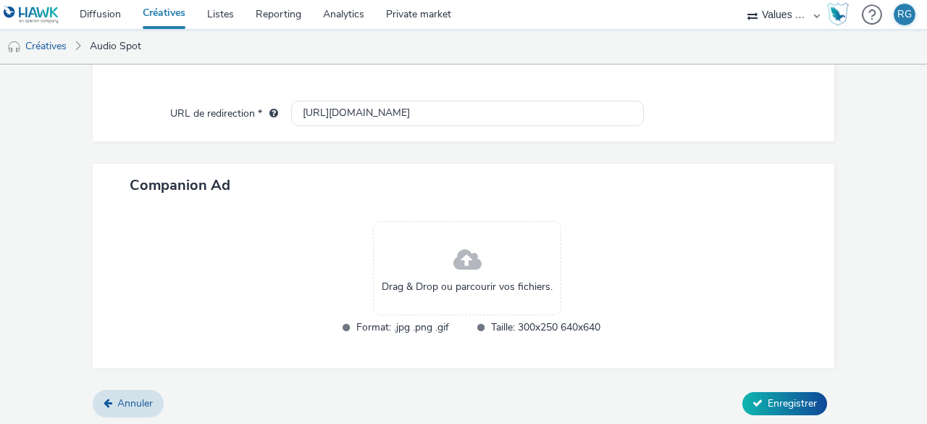
scroll to position [730, 0]
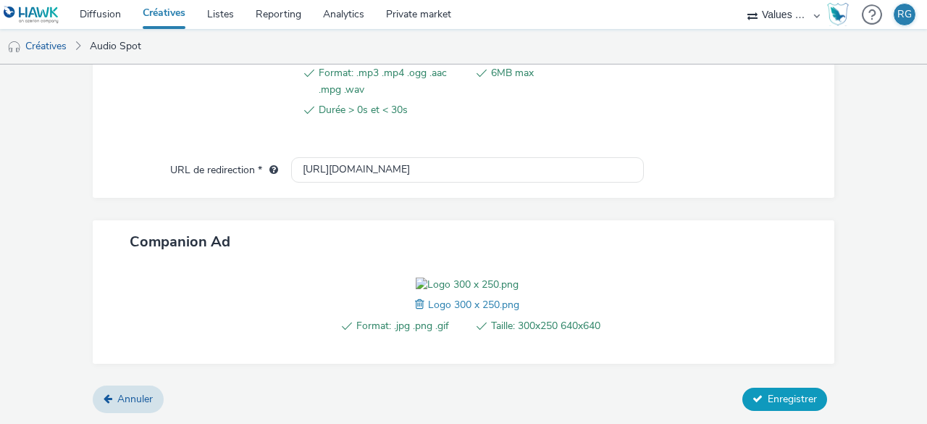
click at [791, 405] on span "Enregistrer" at bounding box center [791, 399] width 49 height 14
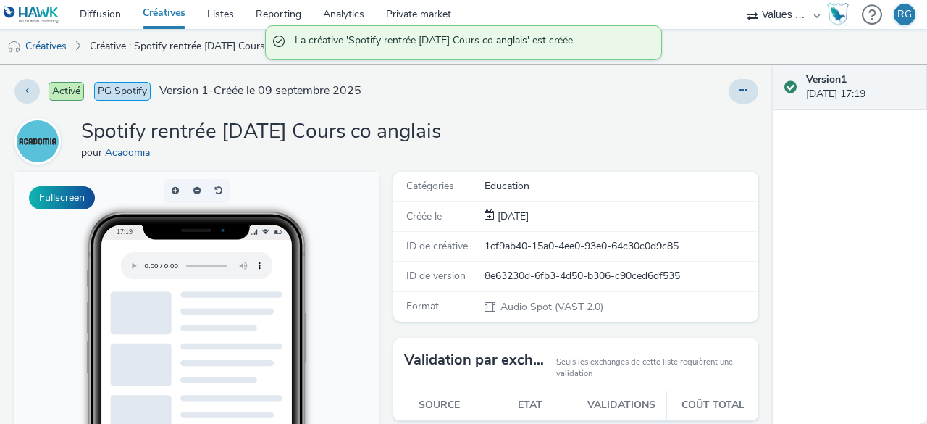
click at [162, 14] on link "Créatives" at bounding box center [164, 14] width 64 height 29
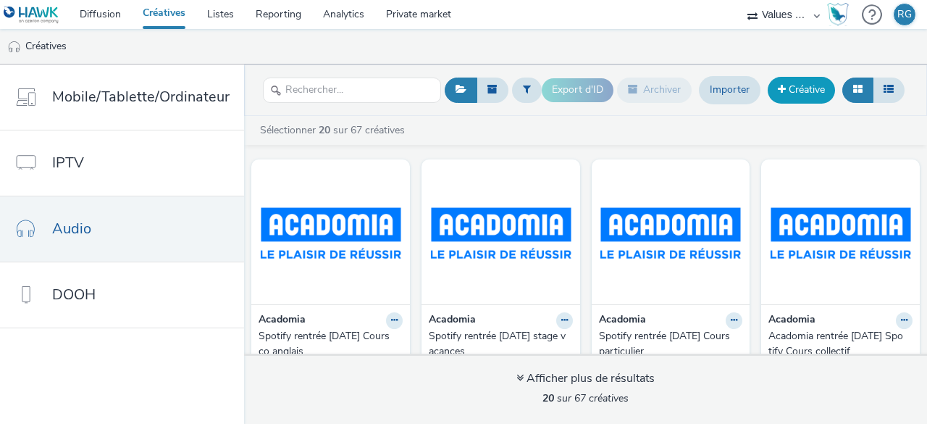
click at [801, 88] on link "Créative" at bounding box center [800, 90] width 67 height 26
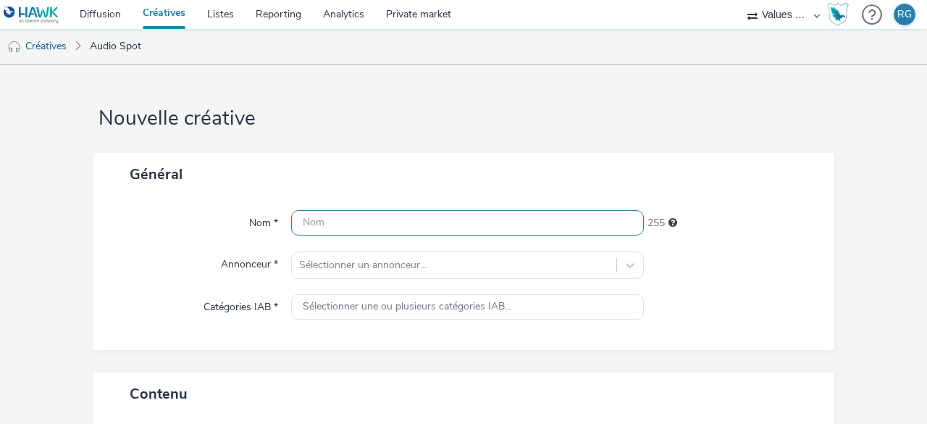
click at [343, 227] on input "text" at bounding box center [467, 222] width 353 height 25
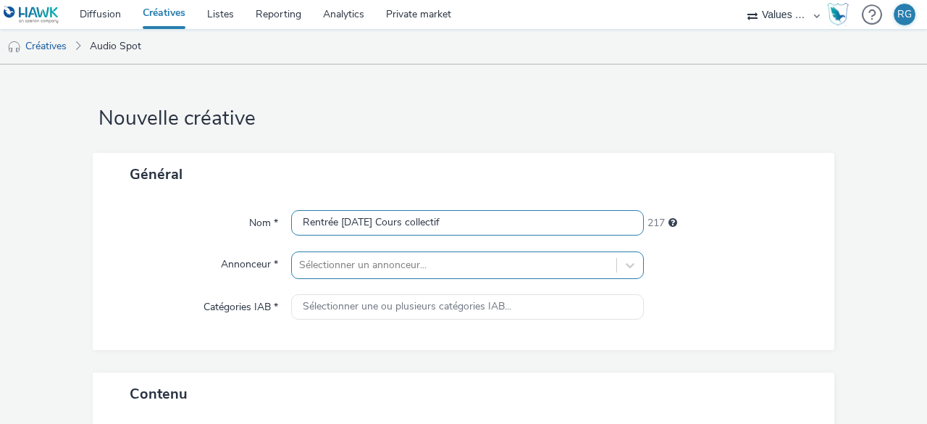
type input "Rentrée [DATE] Cours collectif"
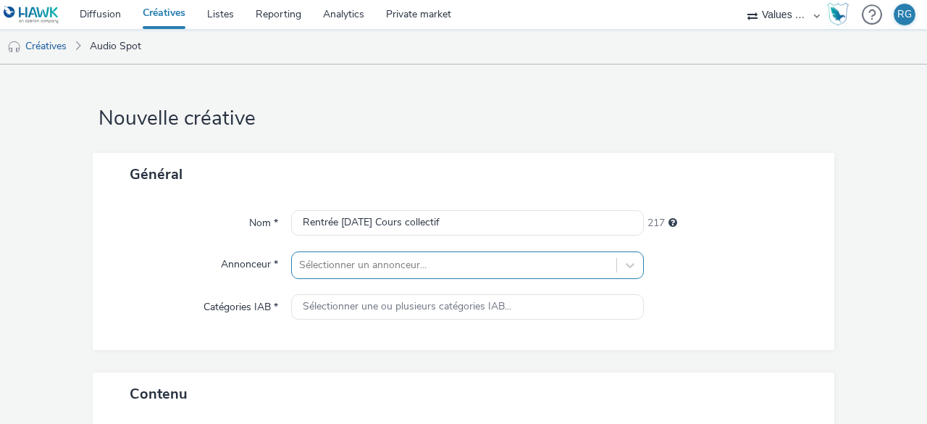
click at [350, 272] on div "Sélectionner un annonceur..." at bounding box center [467, 265] width 353 height 28
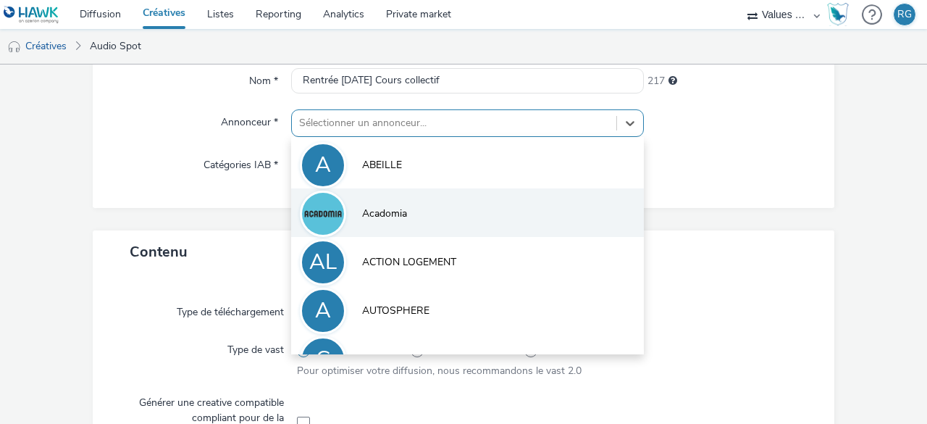
click at [393, 224] on li "Acadomia" at bounding box center [467, 212] width 353 height 49
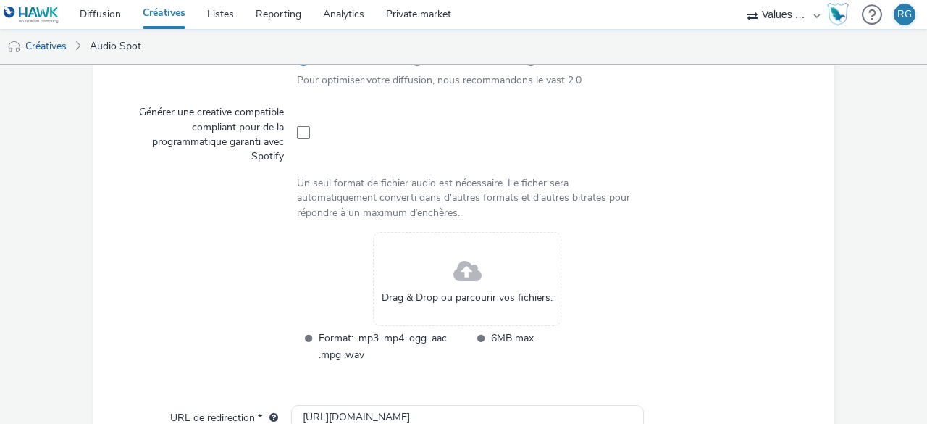
scroll to position [504, 0]
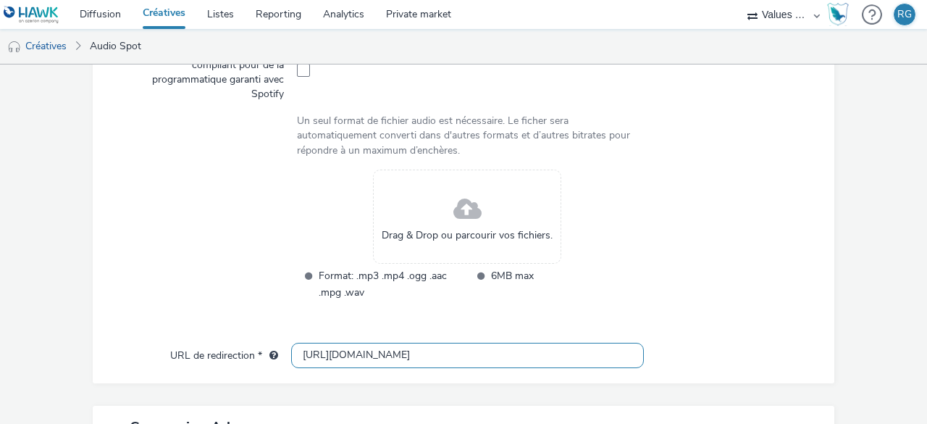
click at [315, 355] on input "[URL][DOMAIN_NAME]" at bounding box center [467, 354] width 353 height 25
type input "[URL][DOMAIN_NAME]"
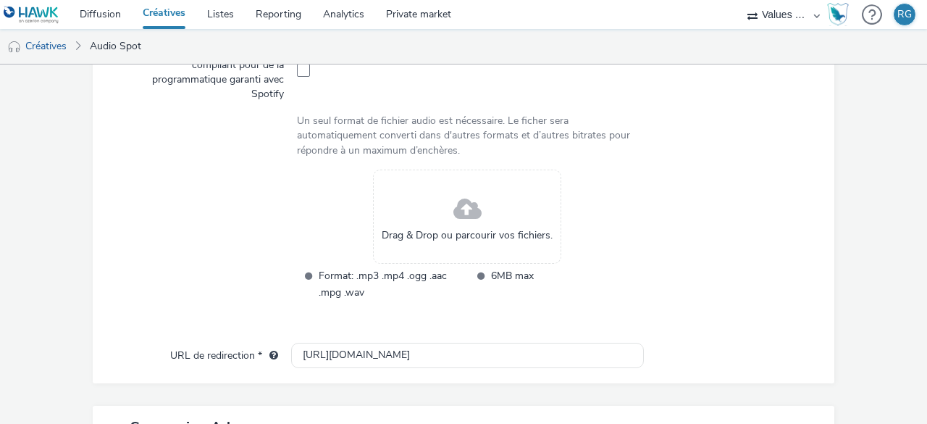
click at [679, 285] on div at bounding box center [723, 244] width 171 height 150
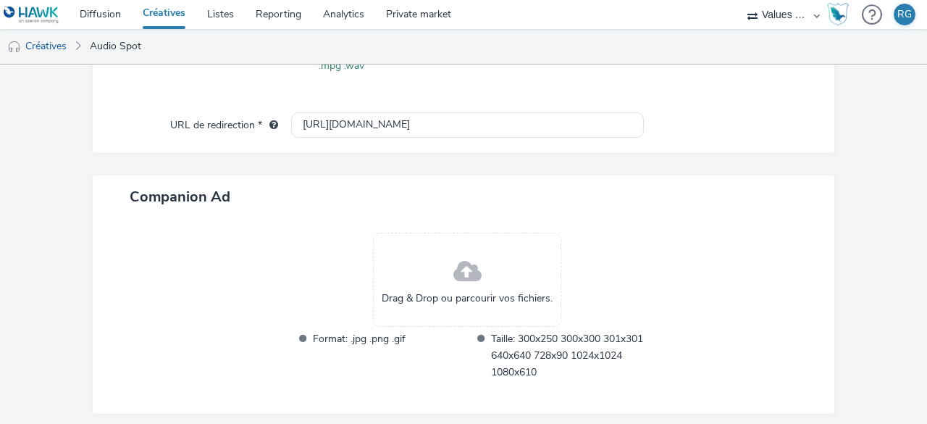
scroll to position [704, 0]
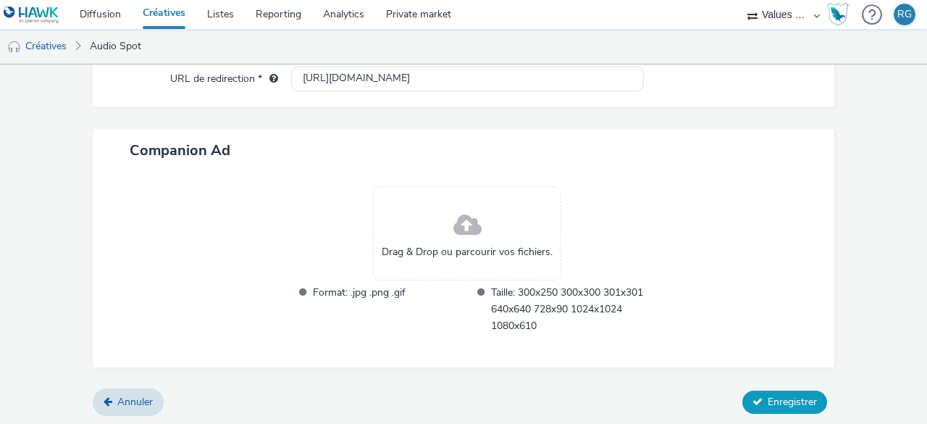
click at [775, 395] on span "Enregistrer" at bounding box center [791, 402] width 49 height 14
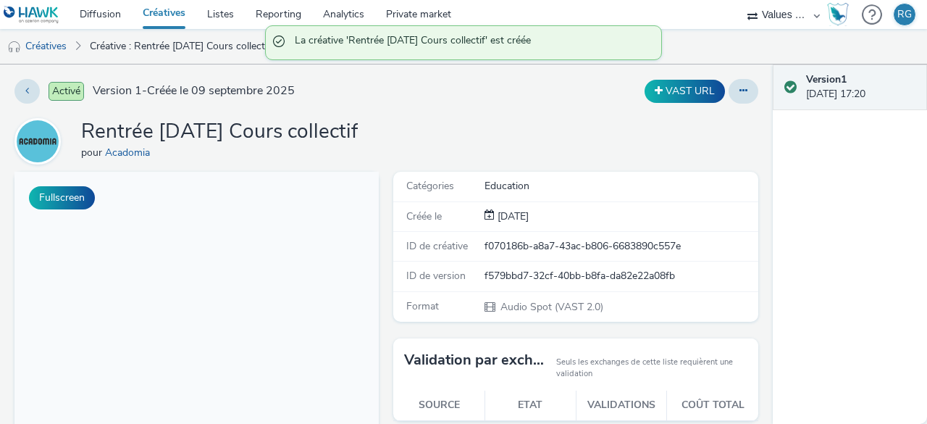
click at [167, 12] on link "Créatives" at bounding box center [164, 14] width 64 height 29
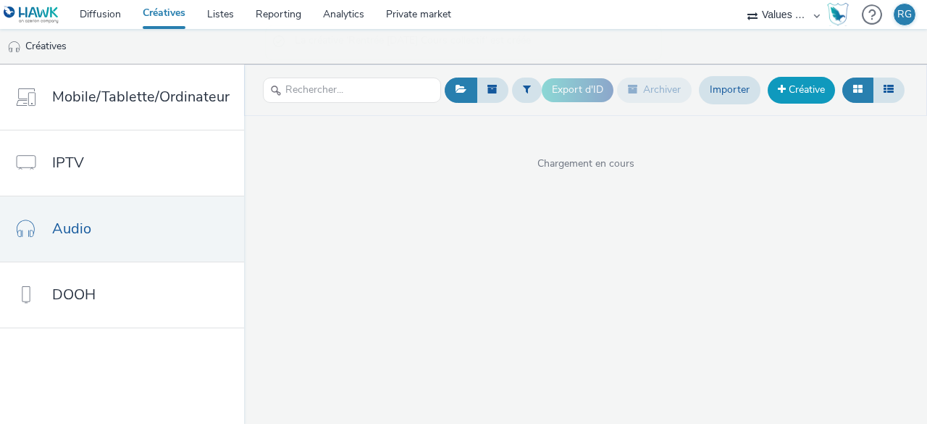
click at [809, 91] on link "Créative" at bounding box center [800, 90] width 67 height 26
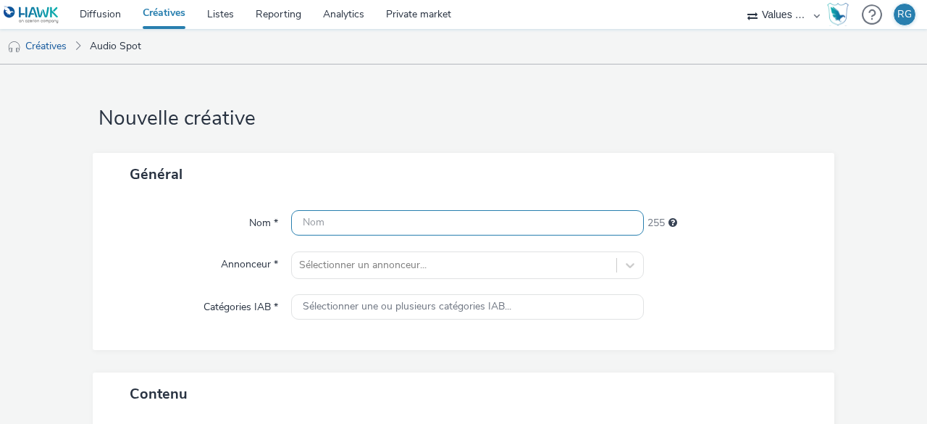
drag, startPoint x: 450, startPoint y: 222, endPoint x: 411, endPoint y: 192, distance: 49.5
click at [450, 222] on input "text" at bounding box center [467, 222] width 353 height 25
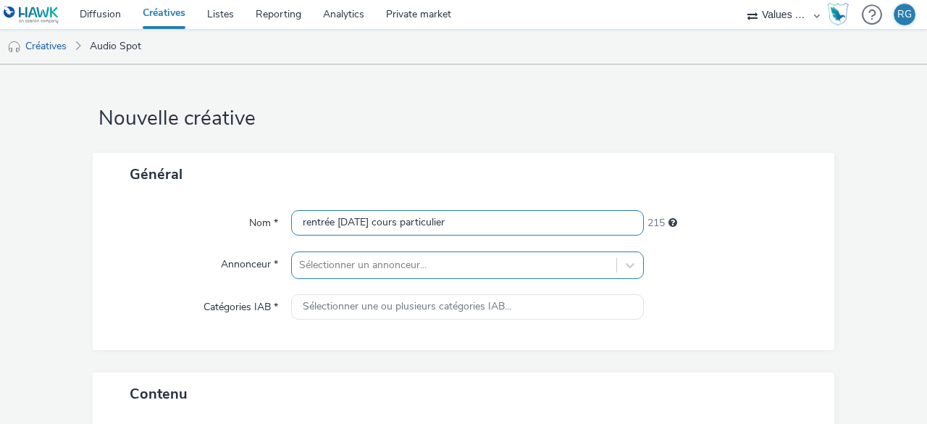
type input "rentrée [DATE] cours particulier"
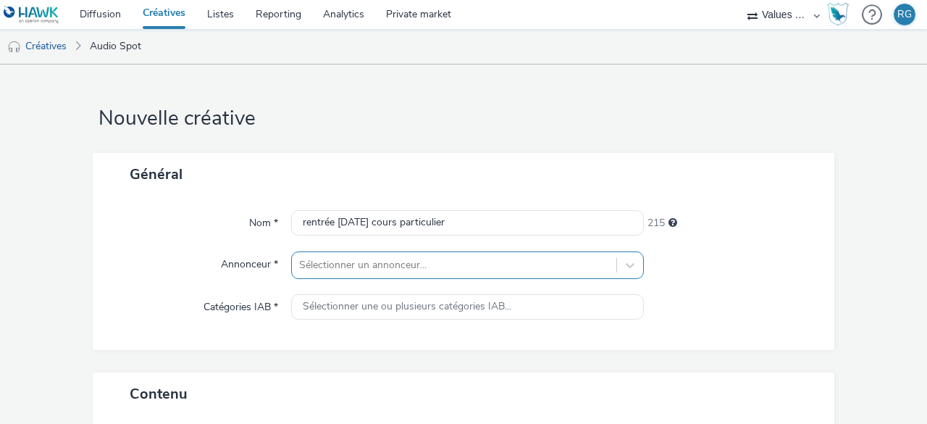
click at [381, 261] on div "Sélectionner un annonceur..." at bounding box center [467, 265] width 353 height 28
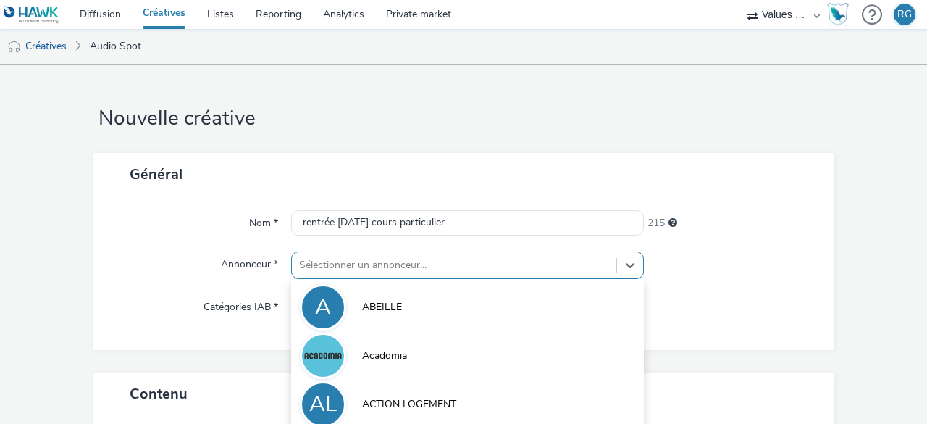
scroll to position [142, 0]
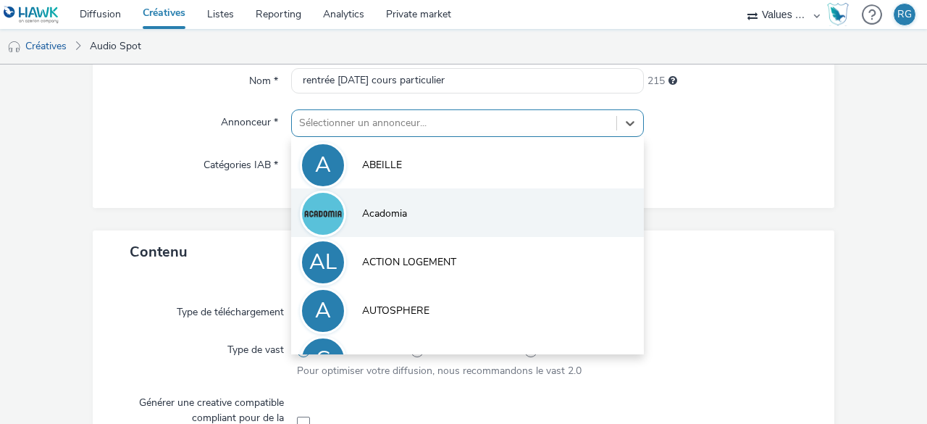
click at [384, 205] on li "Acadomia" at bounding box center [467, 212] width 353 height 49
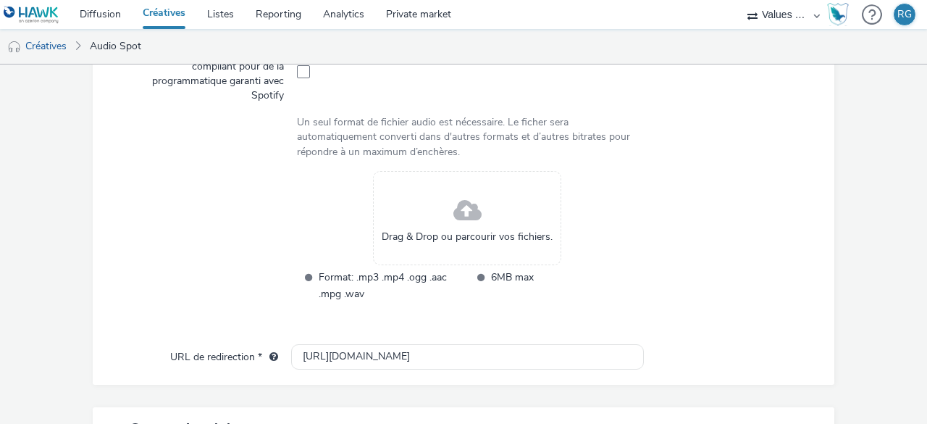
scroll to position [504, 0]
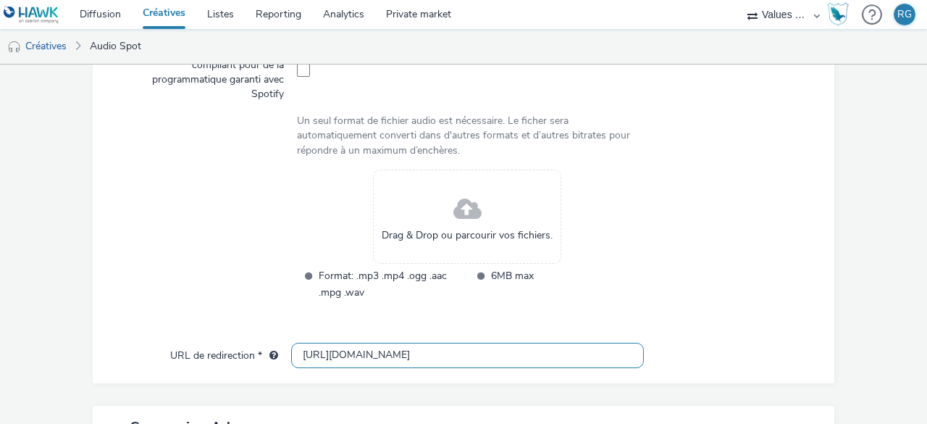
click at [316, 353] on input "[URL][DOMAIN_NAME]" at bounding box center [467, 354] width 353 height 25
type input "[URL][DOMAIN_NAME]"
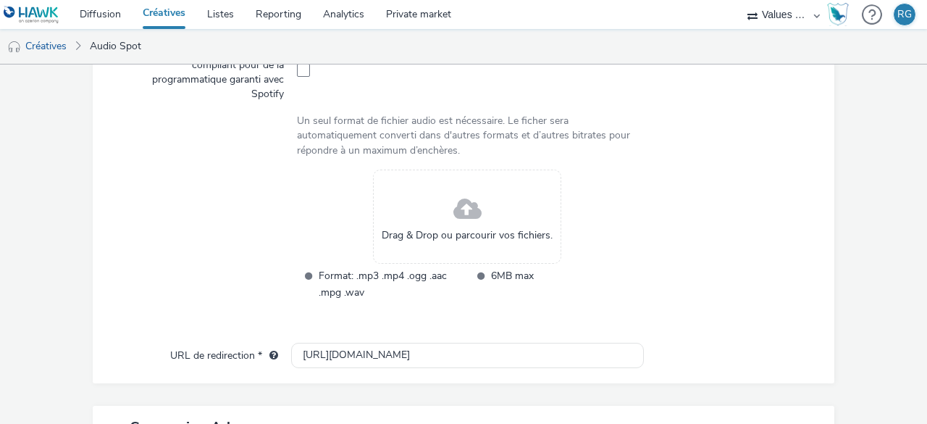
drag, startPoint x: 634, startPoint y: 290, endPoint x: 639, endPoint y: 298, distance: 8.4
click at [638, 290] on div at bounding box center [723, 244] width 171 height 150
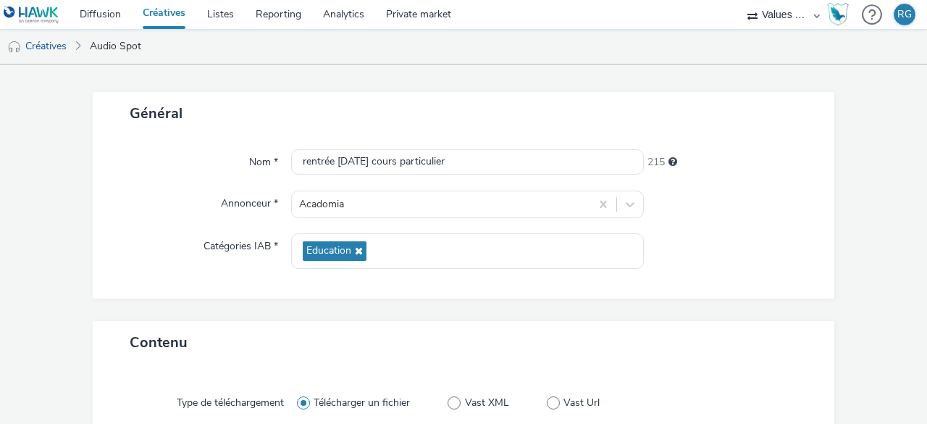
scroll to position [0, 0]
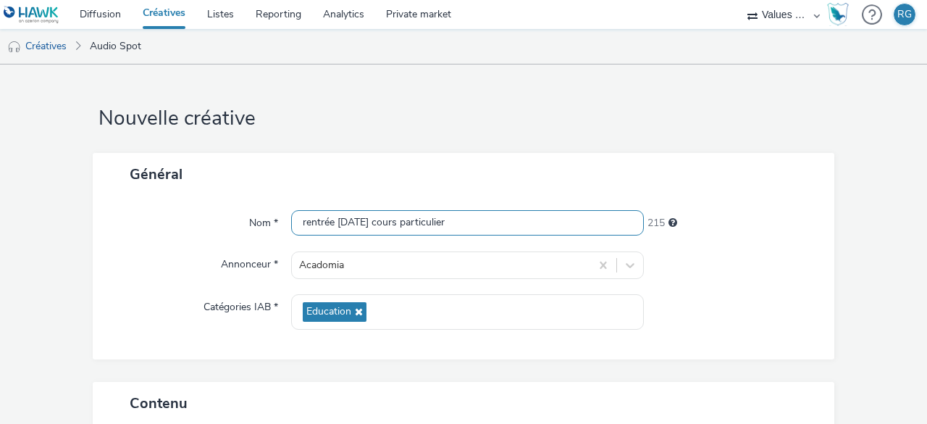
click at [509, 222] on input "rentrée [DATE] cours particulier" at bounding box center [467, 222] width 353 height 25
type input "rentrée [DATE] cours particuliers"
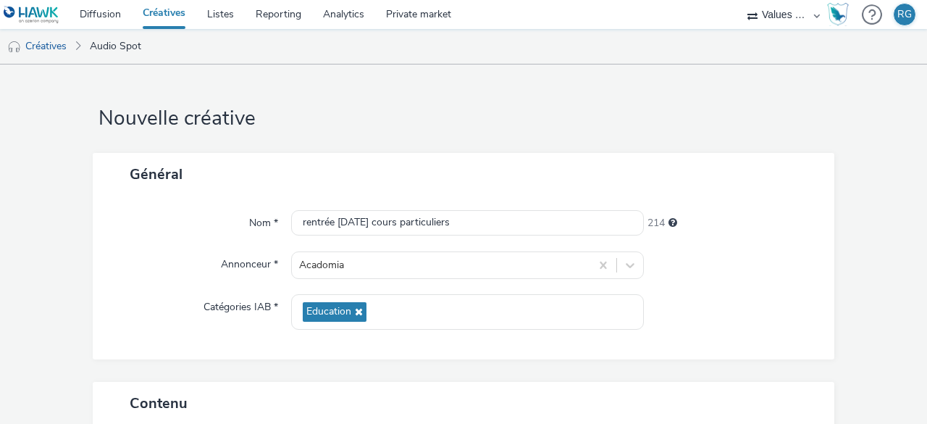
click at [694, 296] on div at bounding box center [732, 311] width 177 height 35
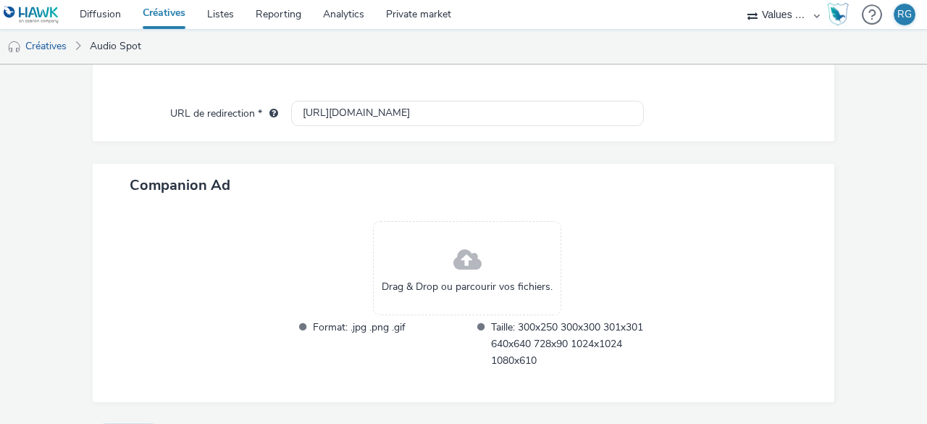
scroll to position [704, 0]
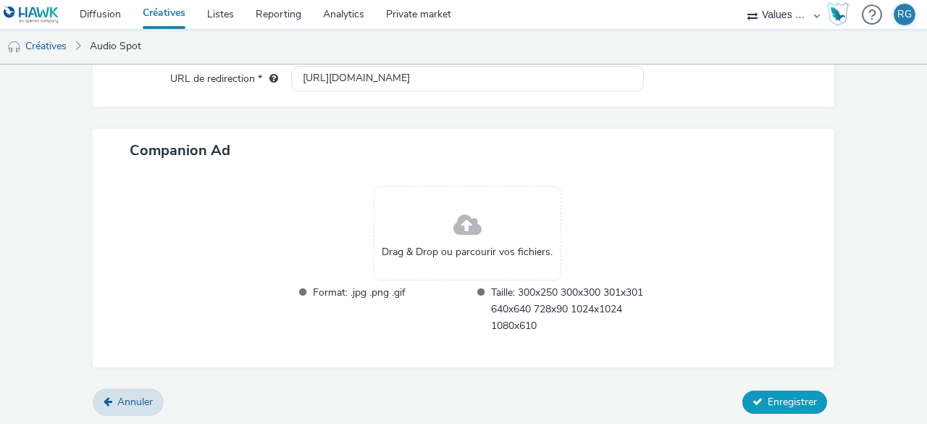
click at [767, 397] on span "Enregistrer" at bounding box center [791, 402] width 49 height 14
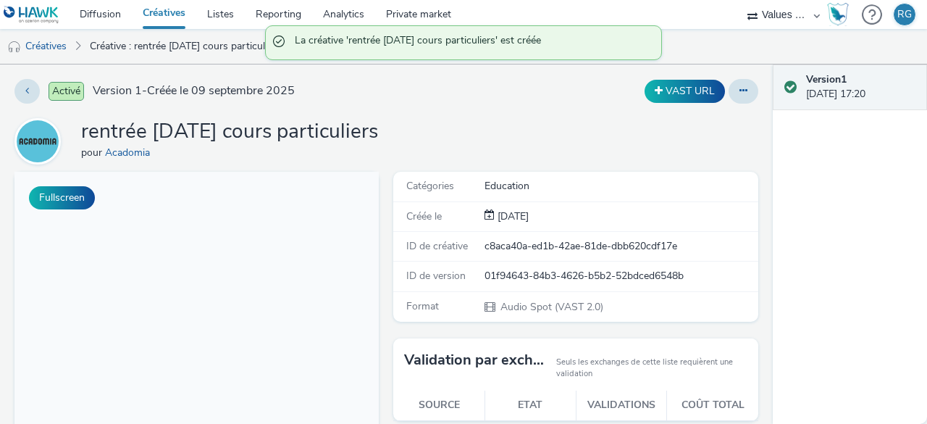
click at [171, 12] on link "Créatives" at bounding box center [164, 14] width 64 height 29
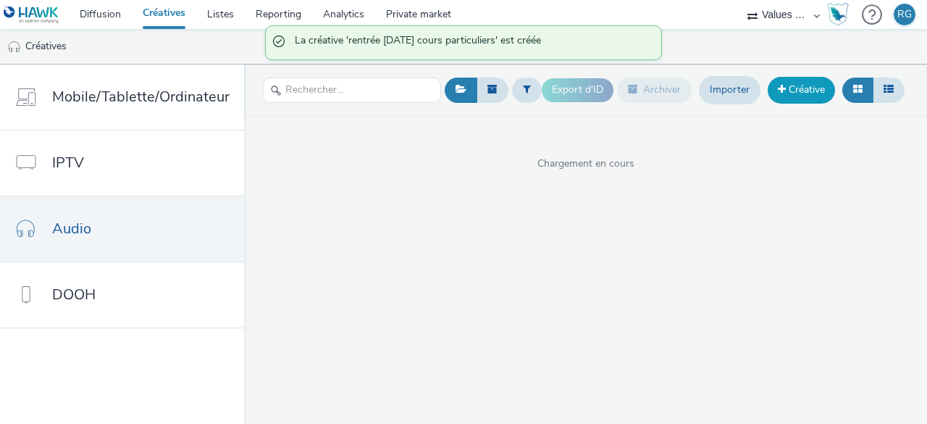
click at [798, 83] on link "Créative" at bounding box center [800, 90] width 67 height 26
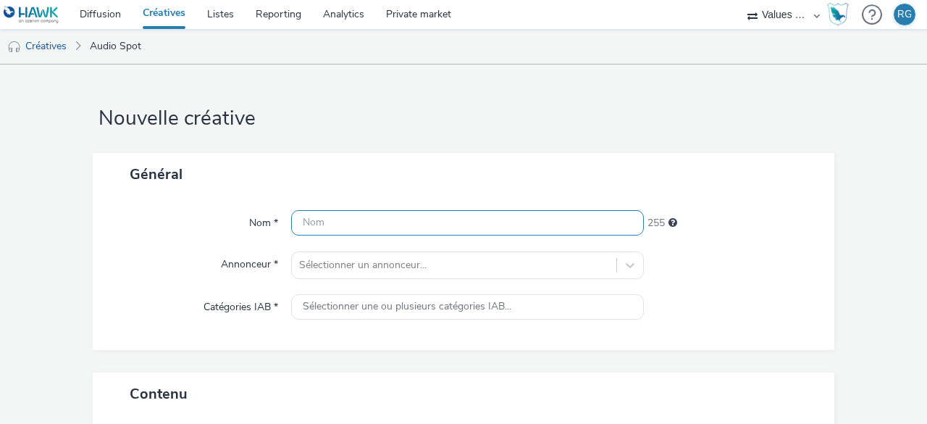
drag, startPoint x: 340, startPoint y: 219, endPoint x: 333, endPoint y: 205, distance: 16.2
click at [340, 219] on input "text" at bounding box center [467, 222] width 353 height 25
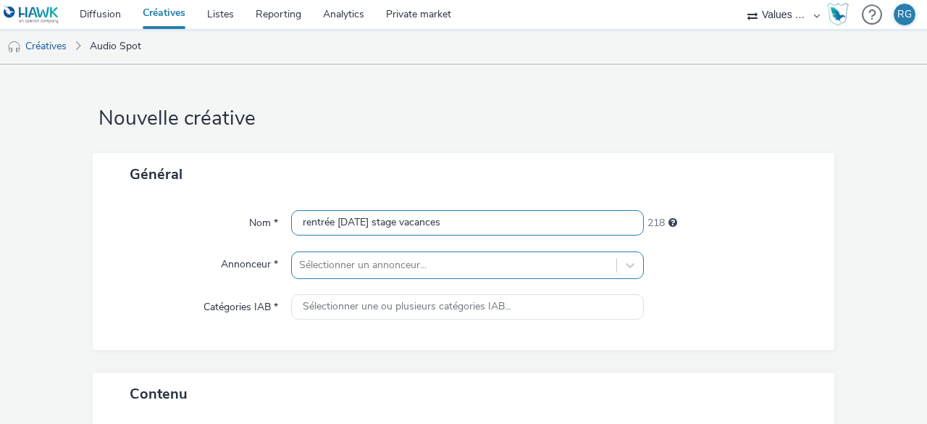
type input "rentrée [DATE] stage vacances"
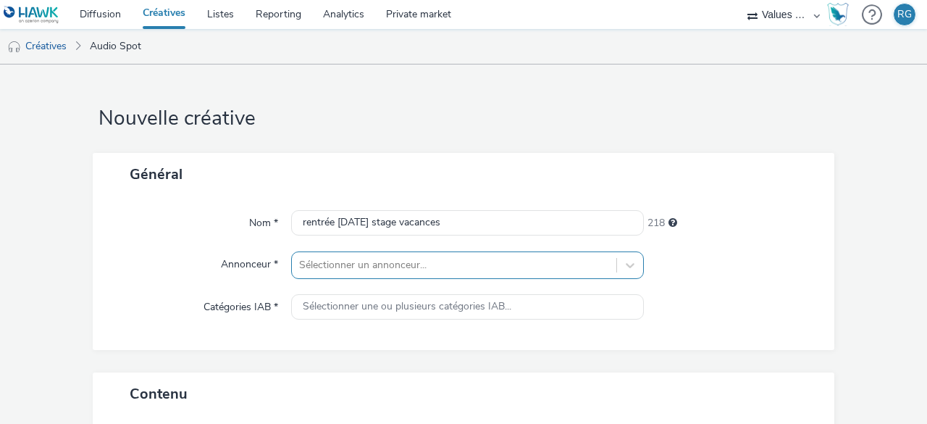
click at [357, 269] on div "Sélectionner un annonceur..." at bounding box center [467, 265] width 353 height 28
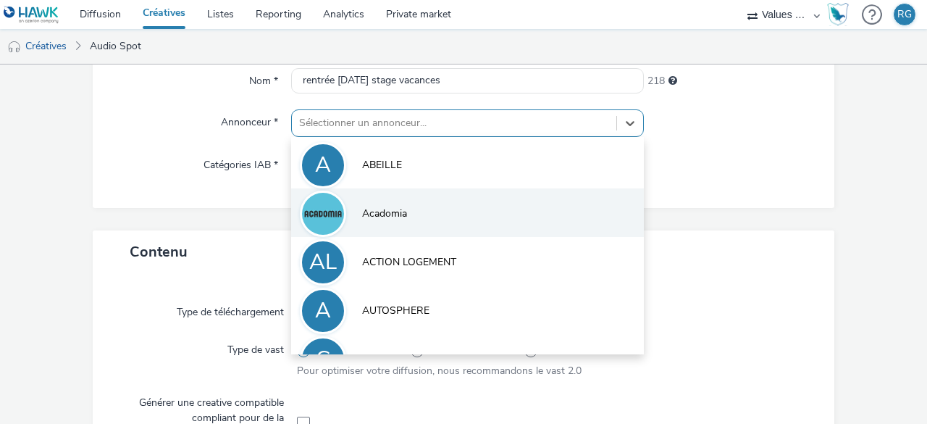
click at [376, 206] on span "Acadomia" at bounding box center [384, 213] width 45 height 14
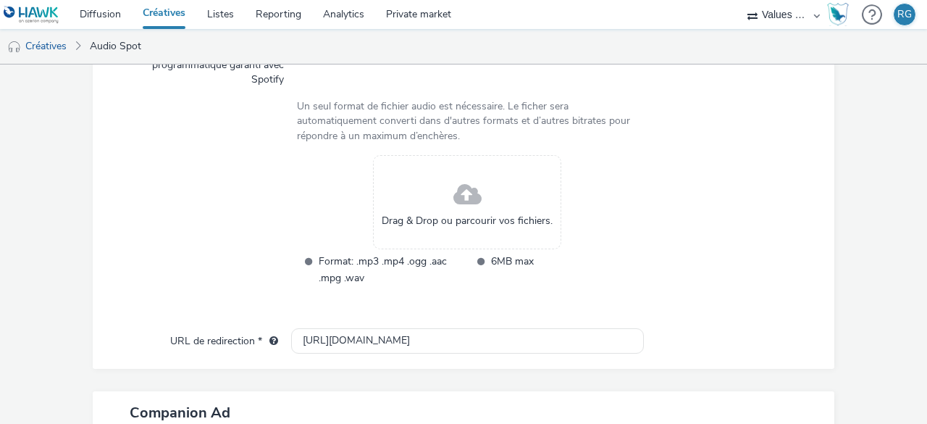
scroll to position [576, 0]
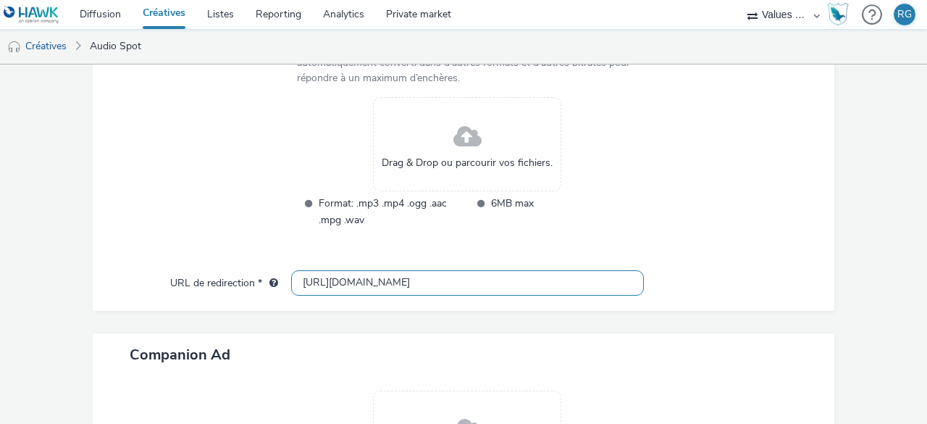
click at [316, 284] on input "[URL][DOMAIN_NAME]" at bounding box center [467, 282] width 353 height 25
type input "[URL][DOMAIN_NAME]"
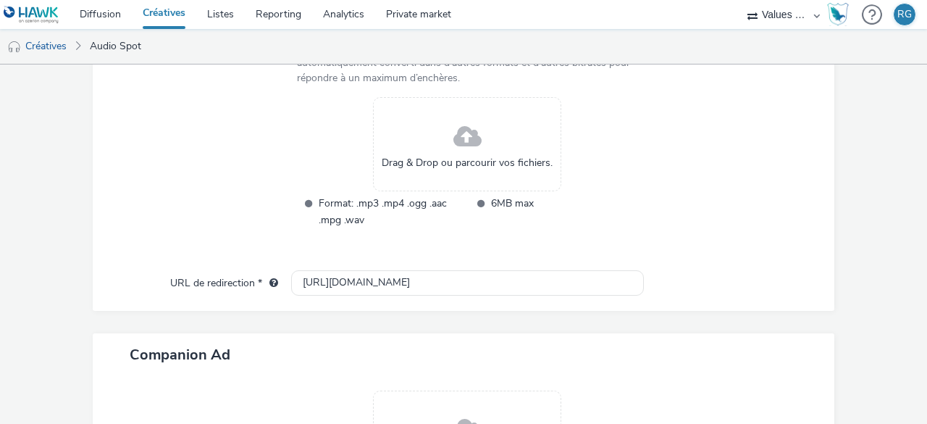
click at [229, 226] on div at bounding box center [208, 172] width 178 height 150
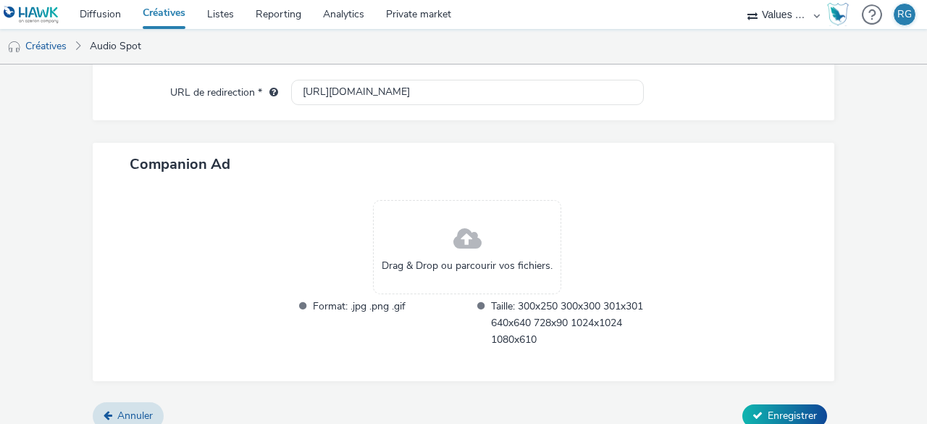
scroll to position [704, 0]
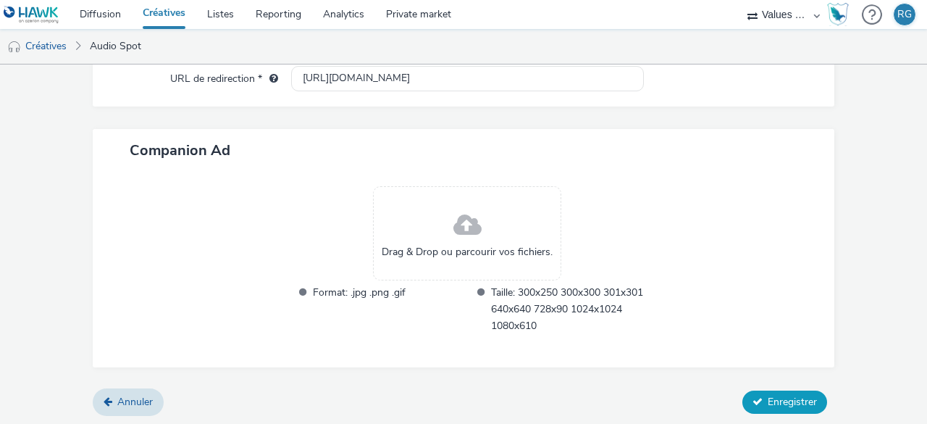
click at [767, 399] on span "Enregistrer" at bounding box center [791, 402] width 49 height 14
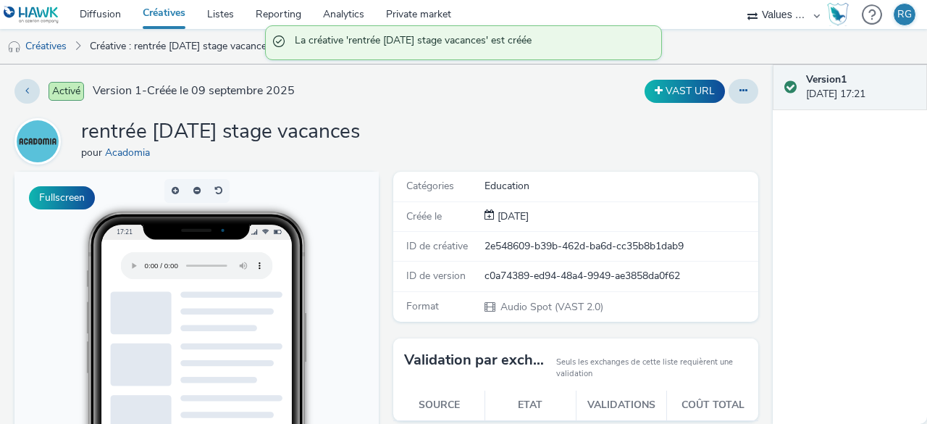
click at [168, 14] on link "Créatives" at bounding box center [164, 14] width 64 height 29
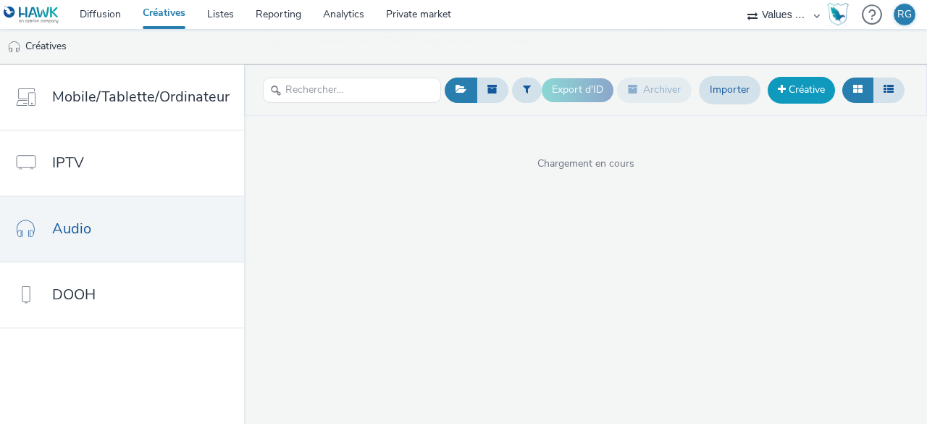
click at [801, 91] on link "Créative" at bounding box center [800, 90] width 67 height 26
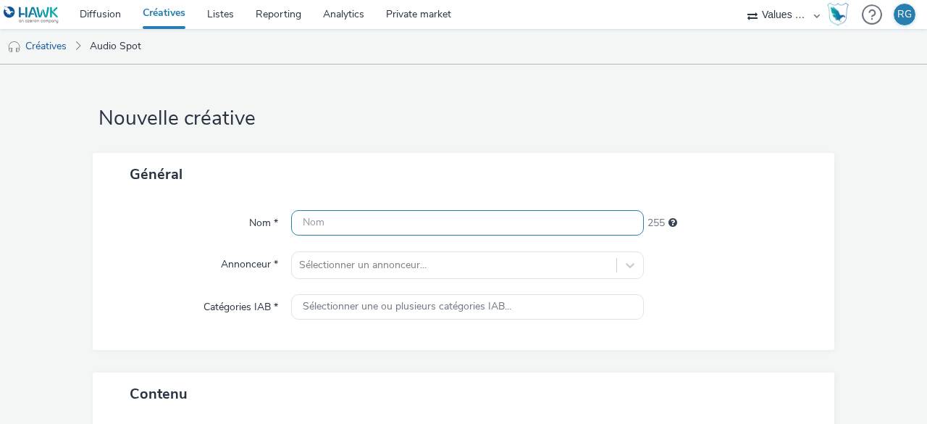
click at [354, 217] on input "text" at bounding box center [467, 222] width 353 height 25
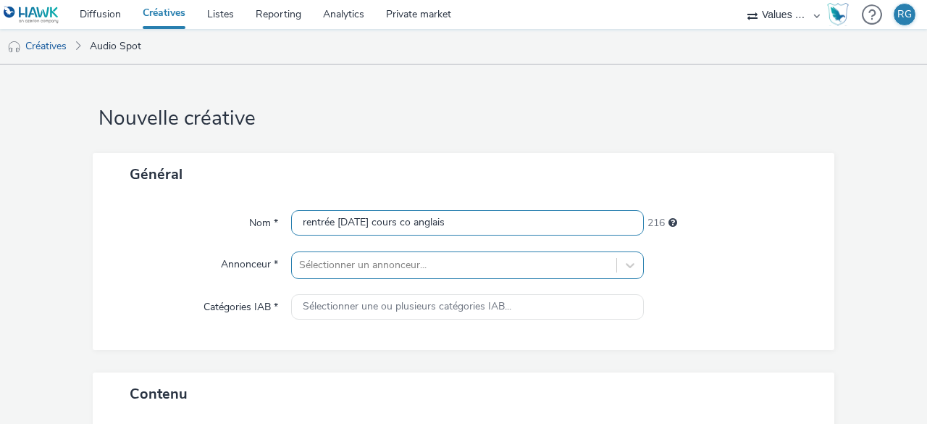
type input "rentrée [DATE] cours co anglais"
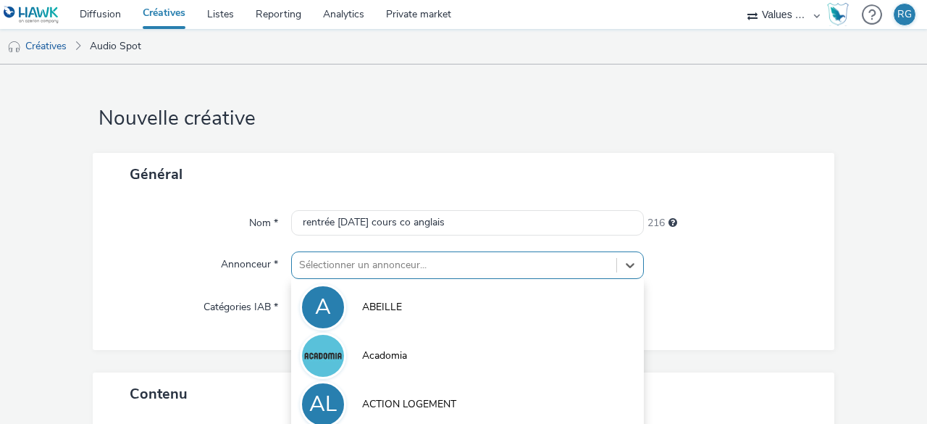
click at [374, 263] on div "option ACTION LOGEMENT focused, 3 of 10. 10 results available. Use Up and Down …" at bounding box center [467, 265] width 353 height 28
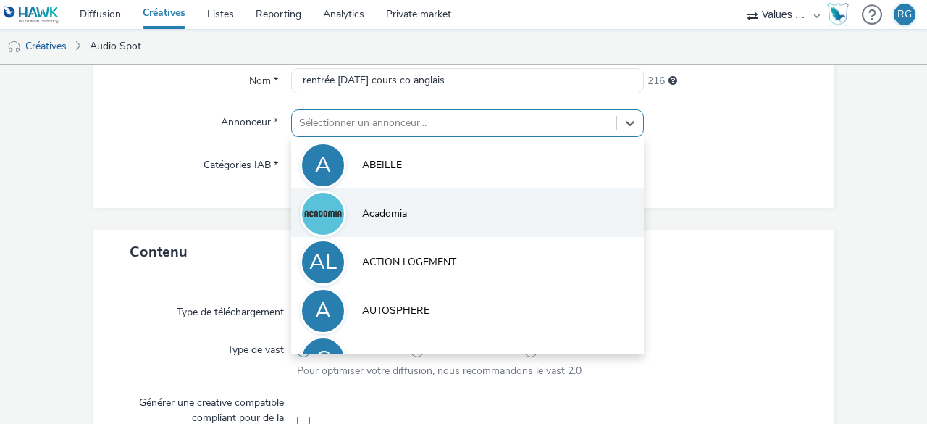
click at [369, 222] on li "Acadomia" at bounding box center [467, 212] width 353 height 49
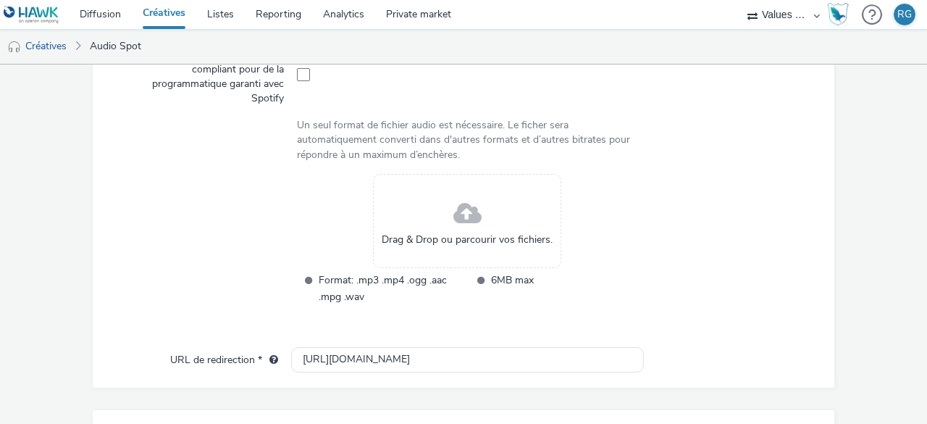
scroll to position [576, 0]
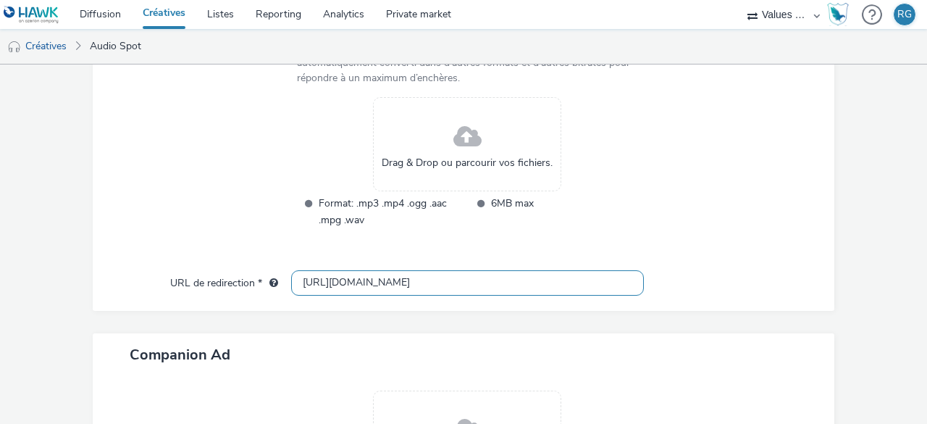
click at [314, 285] on input "[URL][DOMAIN_NAME]" at bounding box center [467, 282] width 353 height 25
type input "[URL][DOMAIN_NAME]"
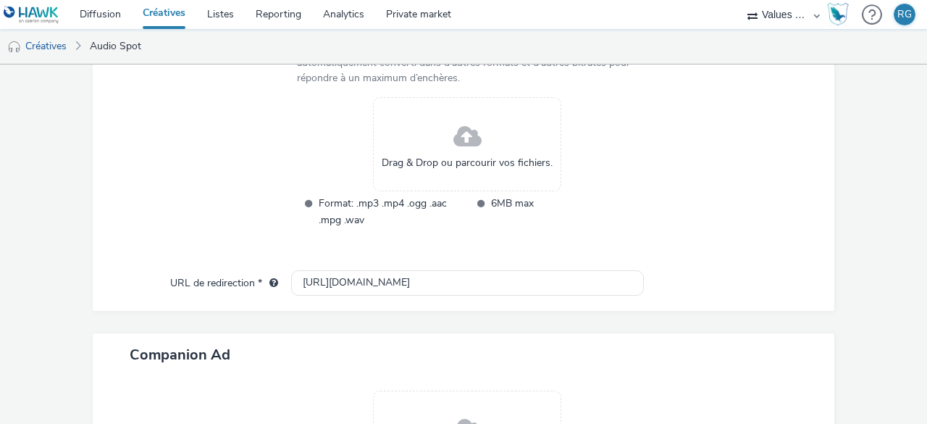
click at [266, 237] on div at bounding box center [208, 172] width 178 height 150
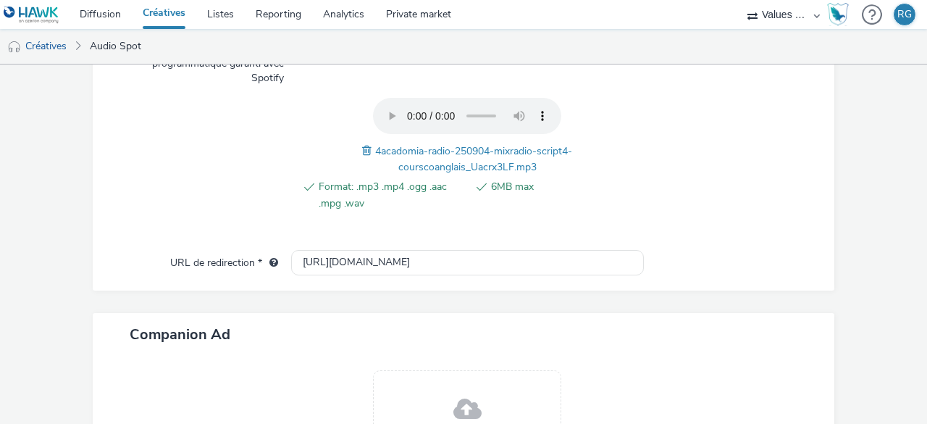
scroll to position [704, 0]
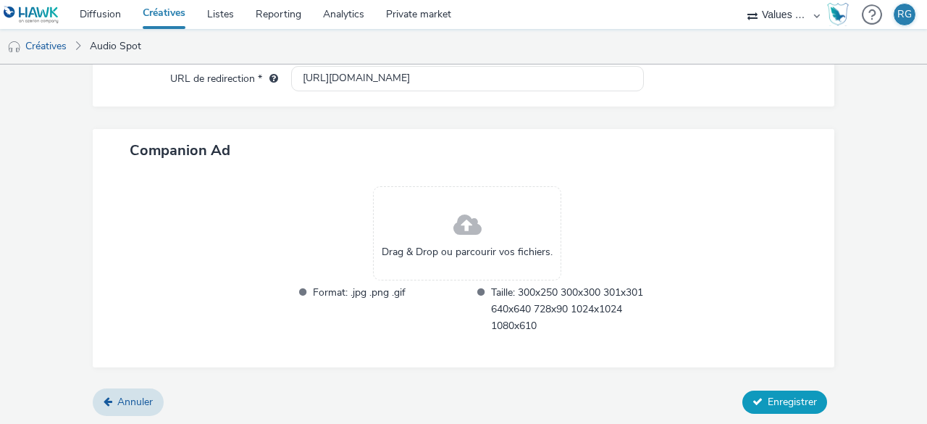
click at [785, 400] on span "Enregistrer" at bounding box center [791, 402] width 49 height 14
